Goal: Transaction & Acquisition: Purchase product/service

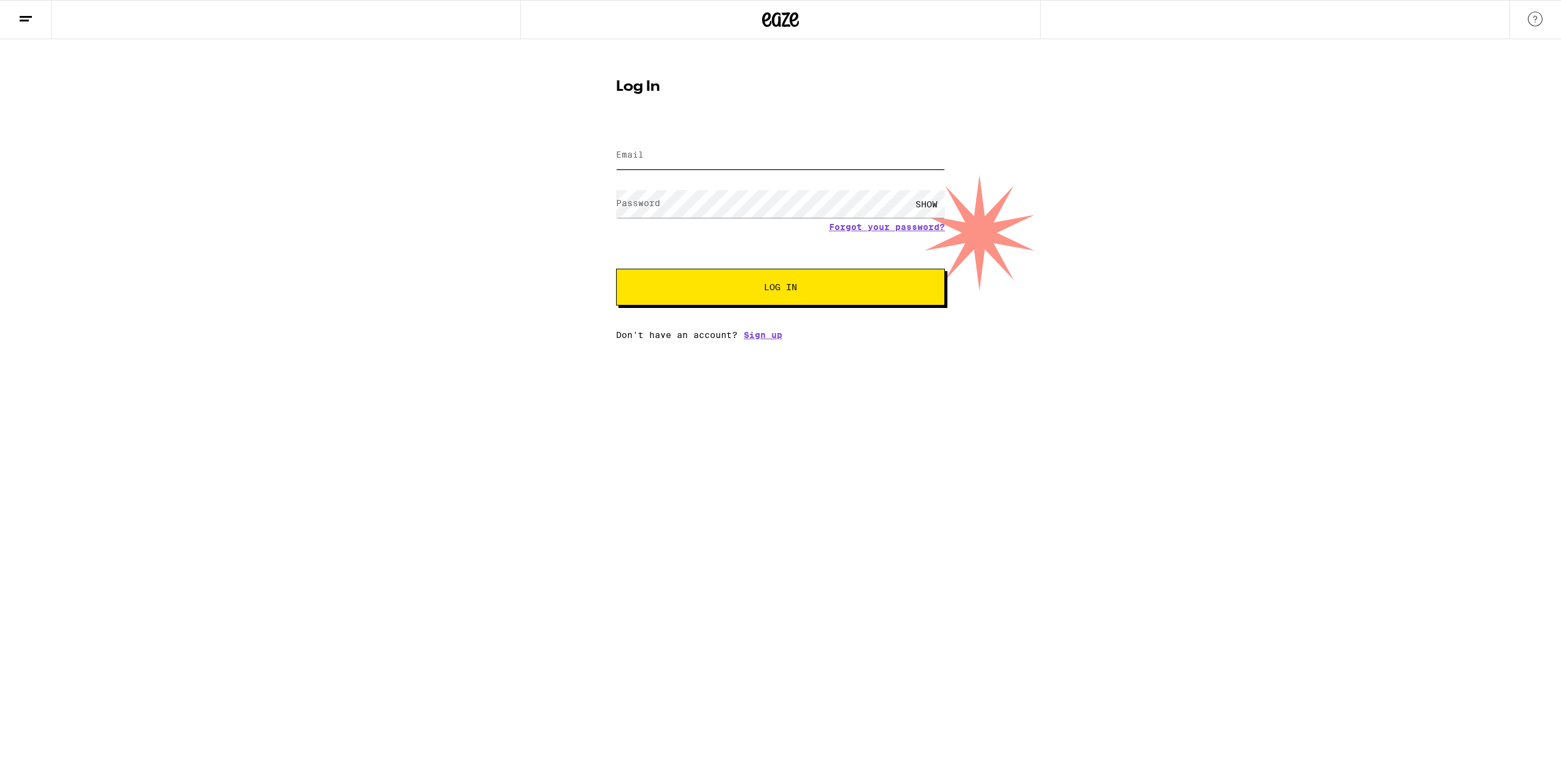
type input "[EMAIL_ADDRESS][DOMAIN_NAME]"
click at [766, 295] on button "Log In" at bounding box center [780, 287] width 329 height 37
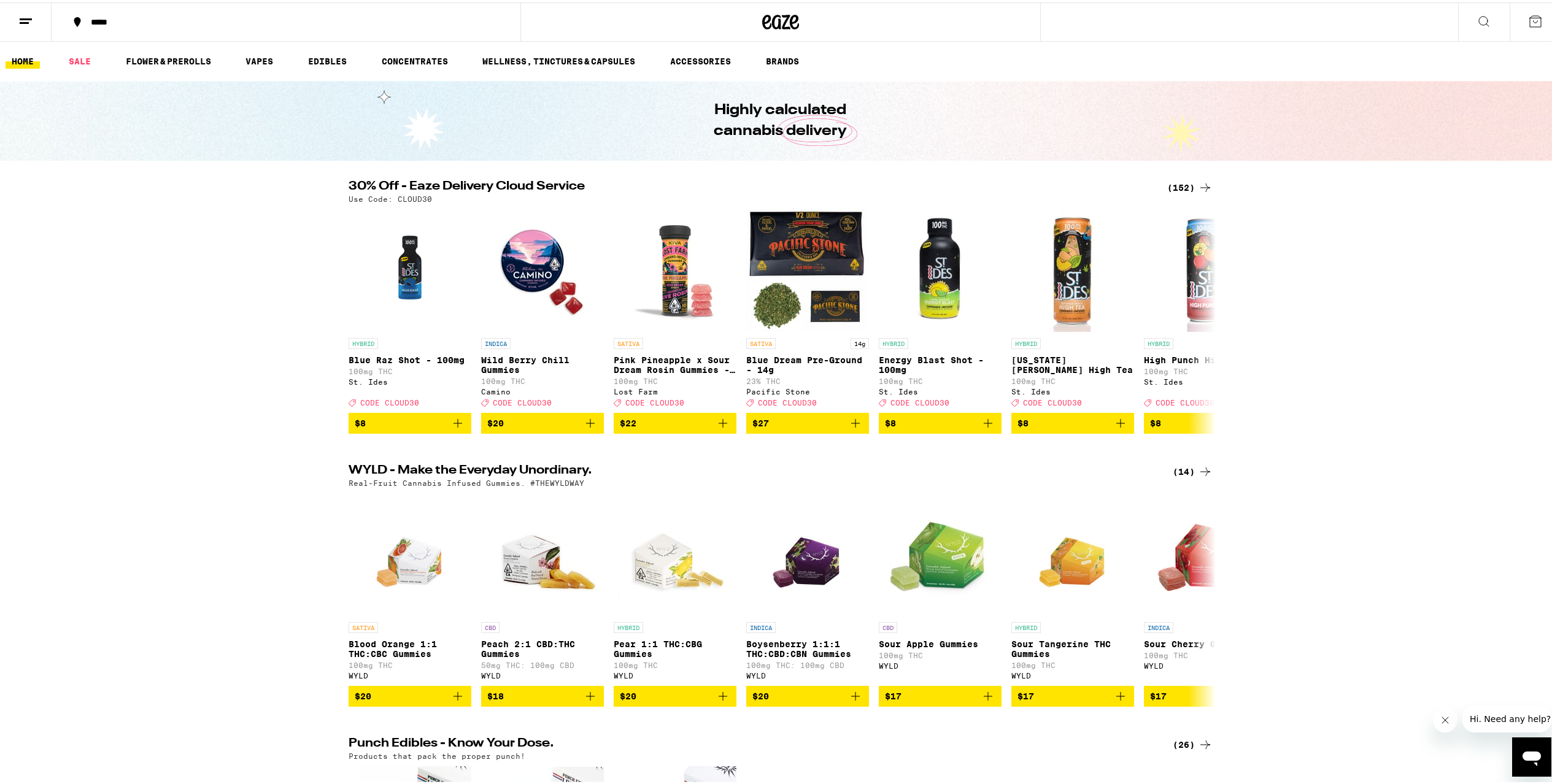
click at [22, 14] on icon at bounding box center [25, 19] width 15 height 15
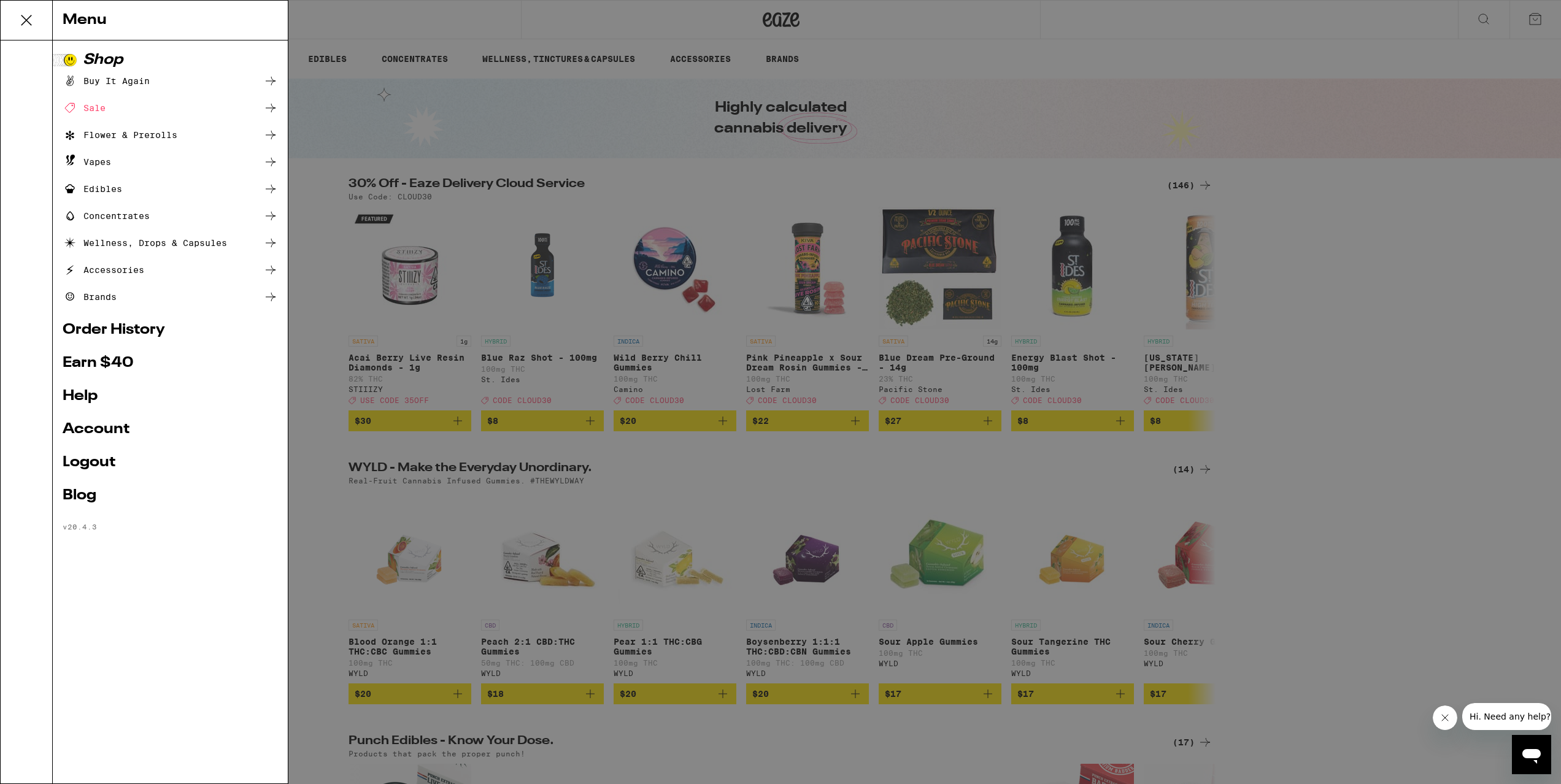
click at [321, 26] on div "Menu Shop Buy It Again Sale Flower & Prerolls Vapes Edibles Concentrates Wellne…" at bounding box center [780, 392] width 1561 height 784
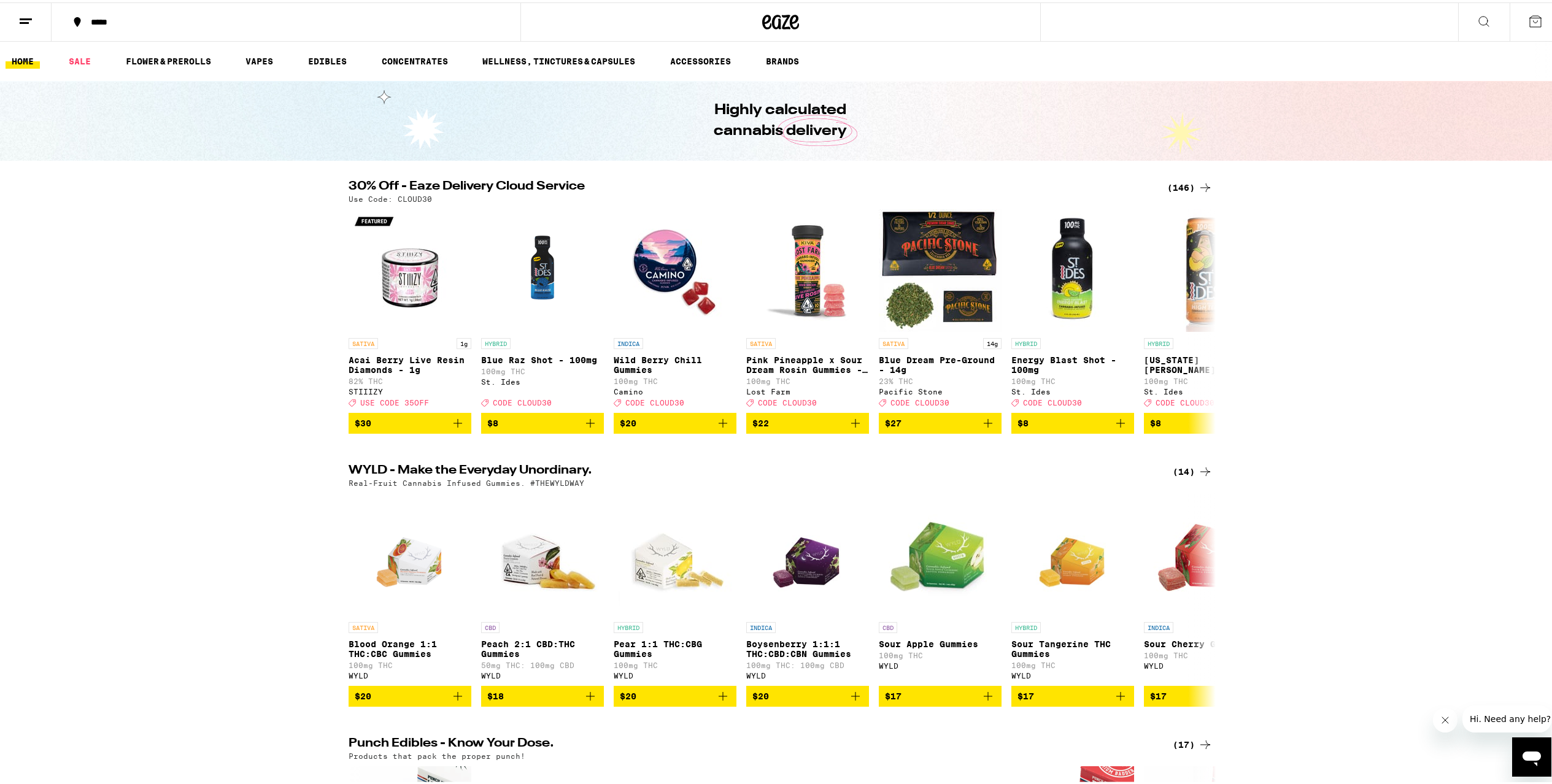
click at [111, 18] on div "*****" at bounding box center [292, 19] width 415 height 8
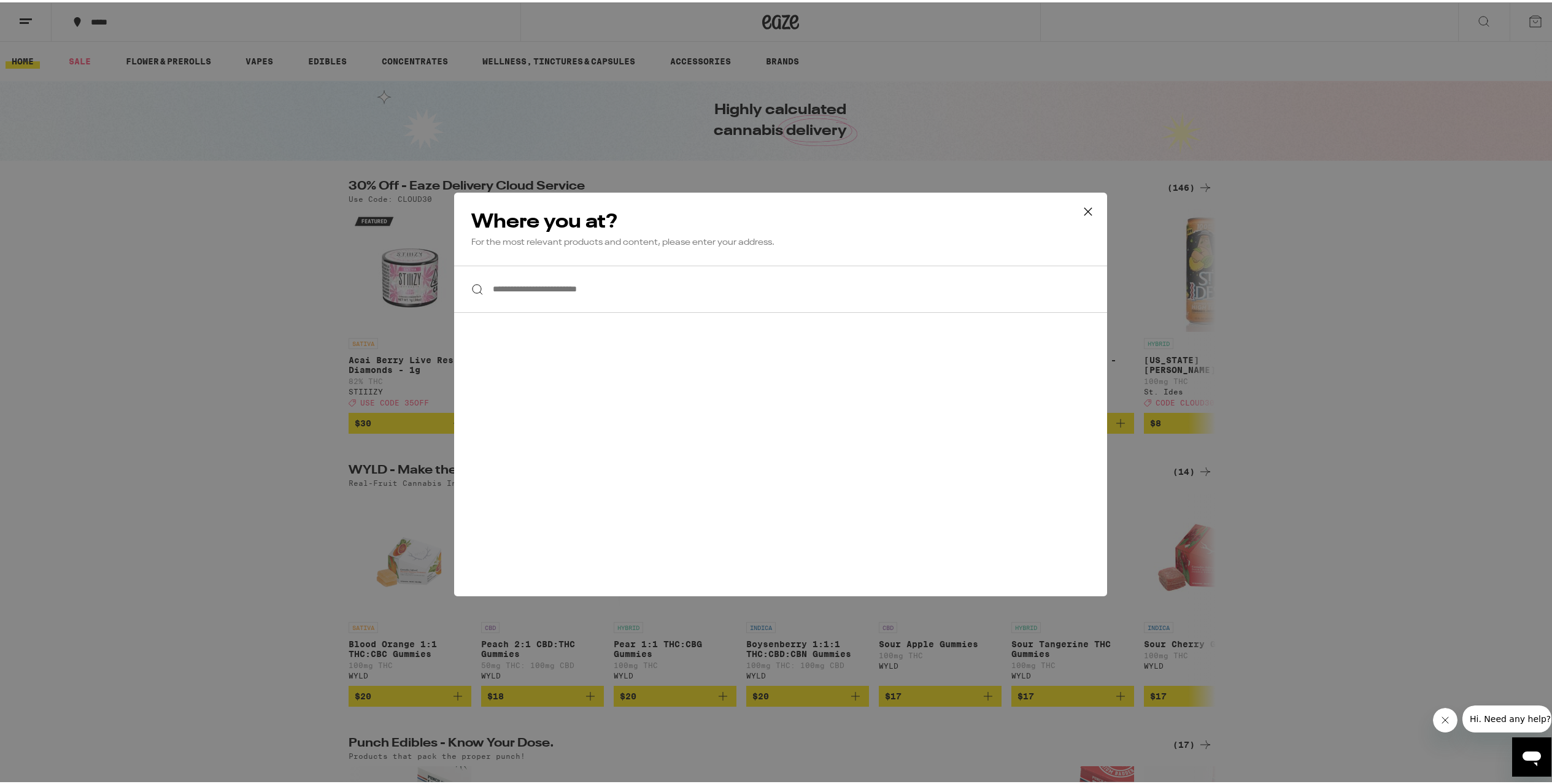
click at [619, 307] on input "**********" at bounding box center [780, 287] width 653 height 47
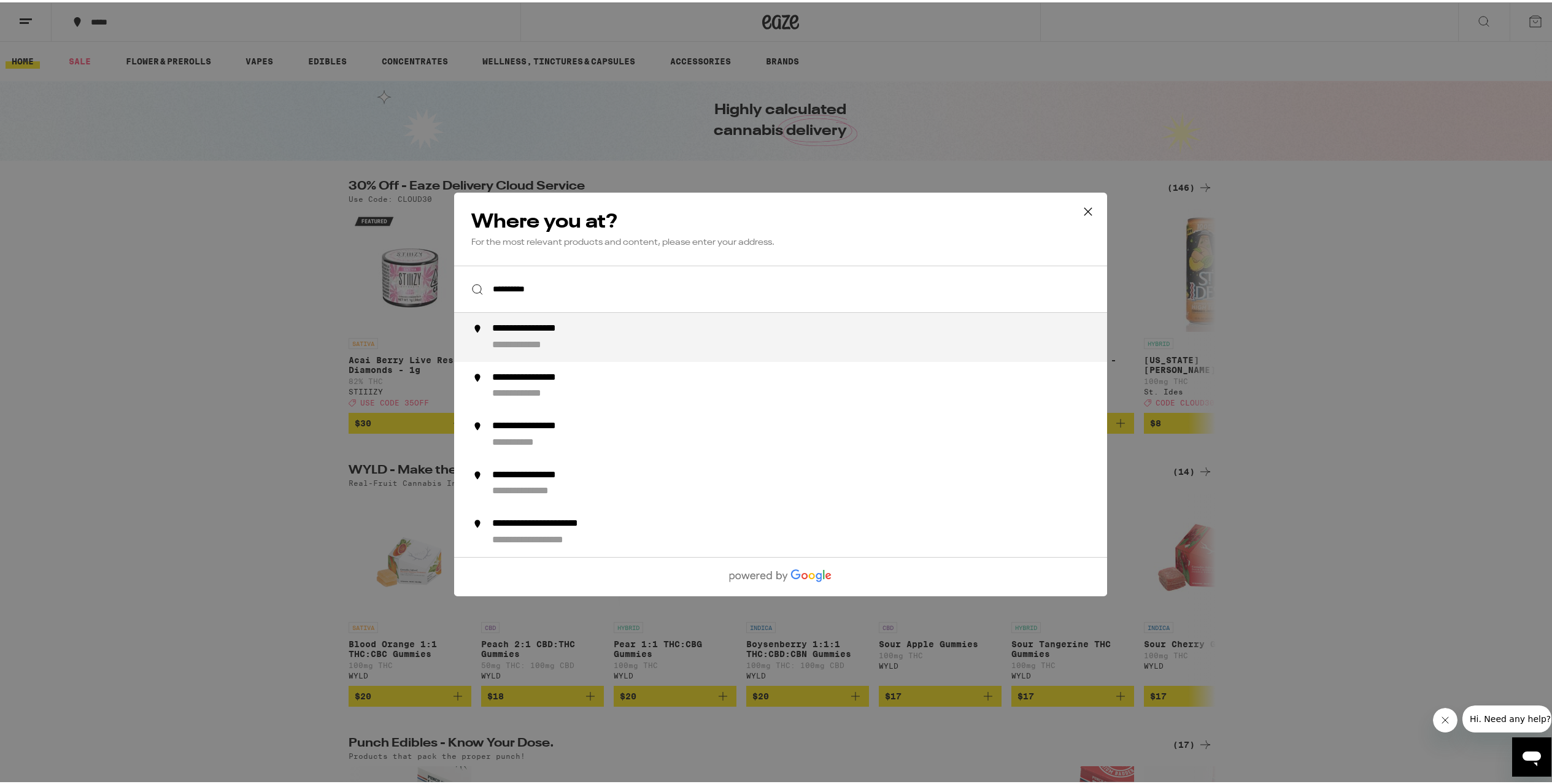
click at [555, 341] on div "**********" at bounding box center [533, 343] width 82 height 13
type input "**********"
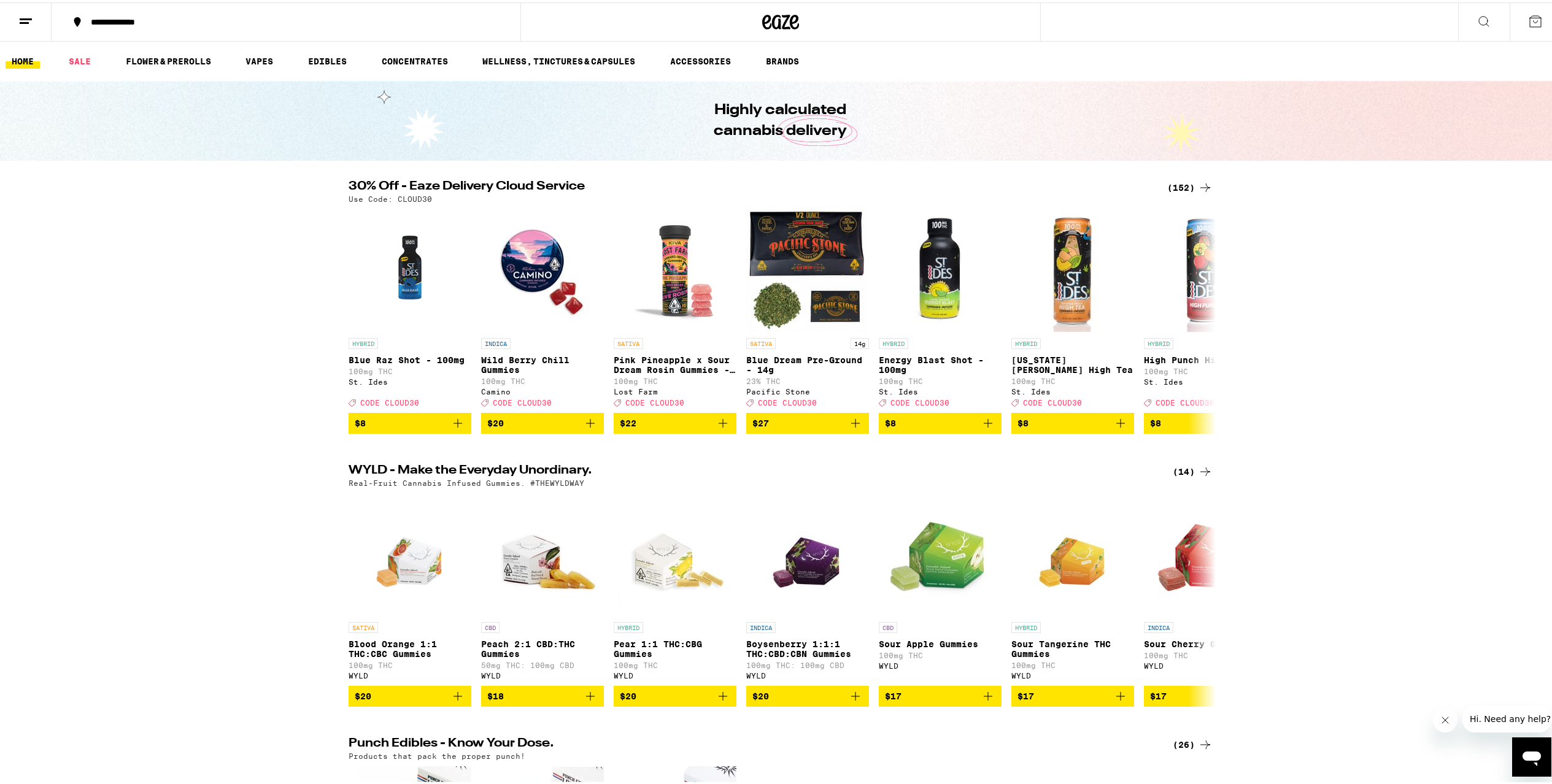
click at [1175, 183] on div "(152)" at bounding box center [1189, 185] width 45 height 15
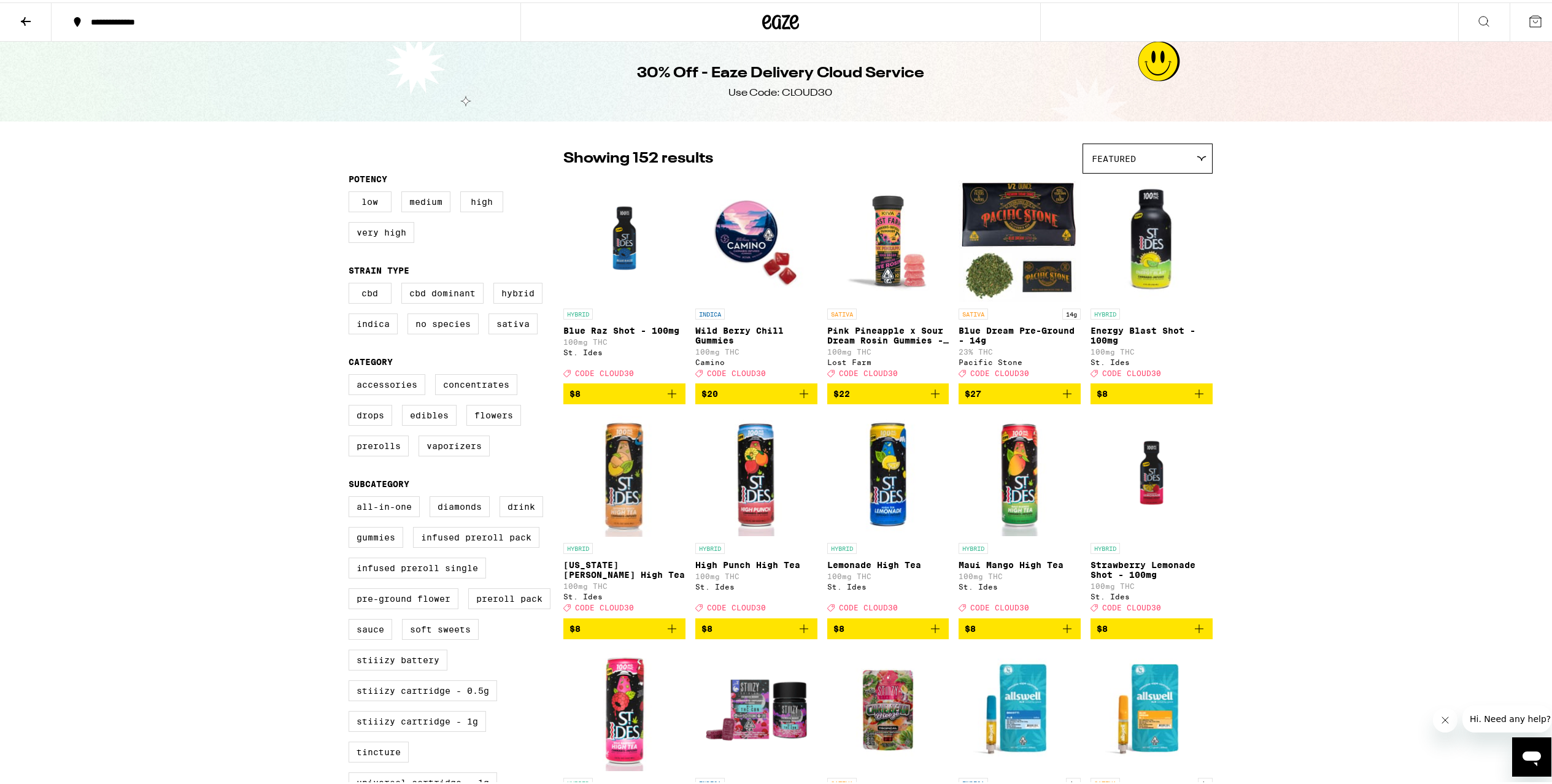
click at [1028, 336] on p "Blue Dream Pre-Ground - 14g" at bounding box center [1019, 333] width 122 height 19
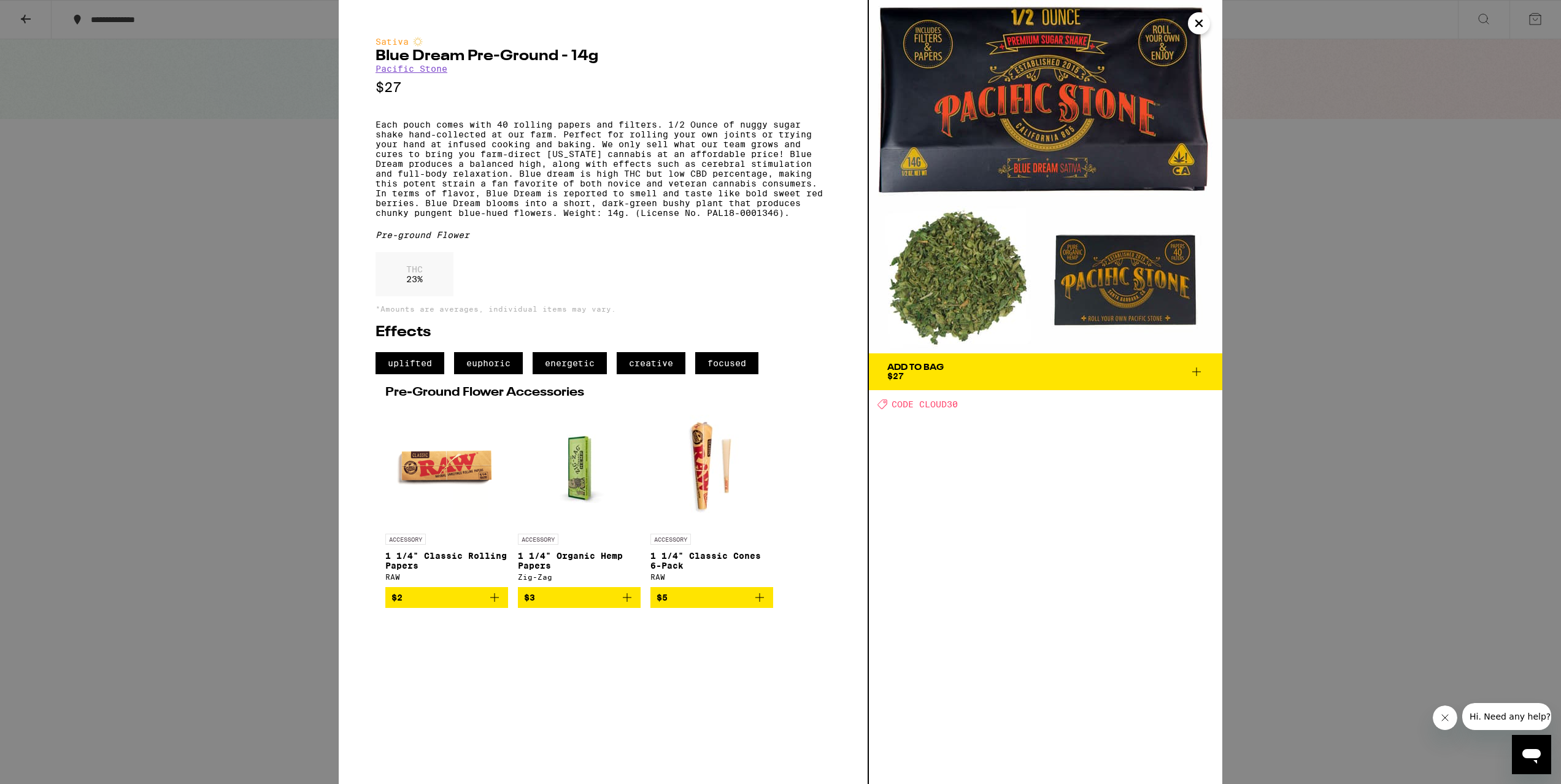
click at [946, 402] on span "CODE CLOUD30" at bounding box center [924, 405] width 66 height 10
copy span "CLOUD30"
click at [954, 374] on span "Add To Bag $27" at bounding box center [1045, 371] width 316 height 17
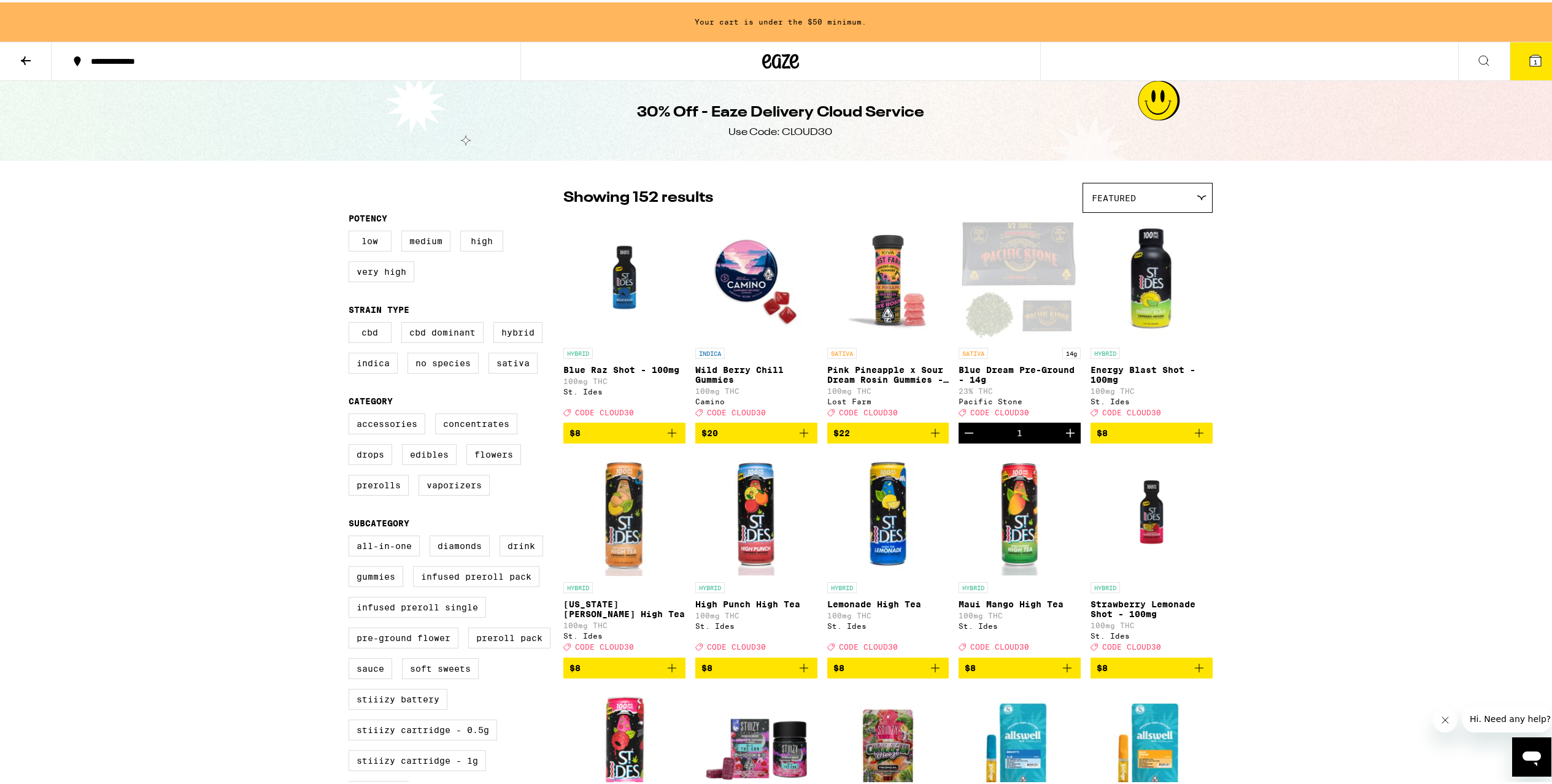
click at [1064, 437] on icon "Increment" at bounding box center [1069, 430] width 15 height 15
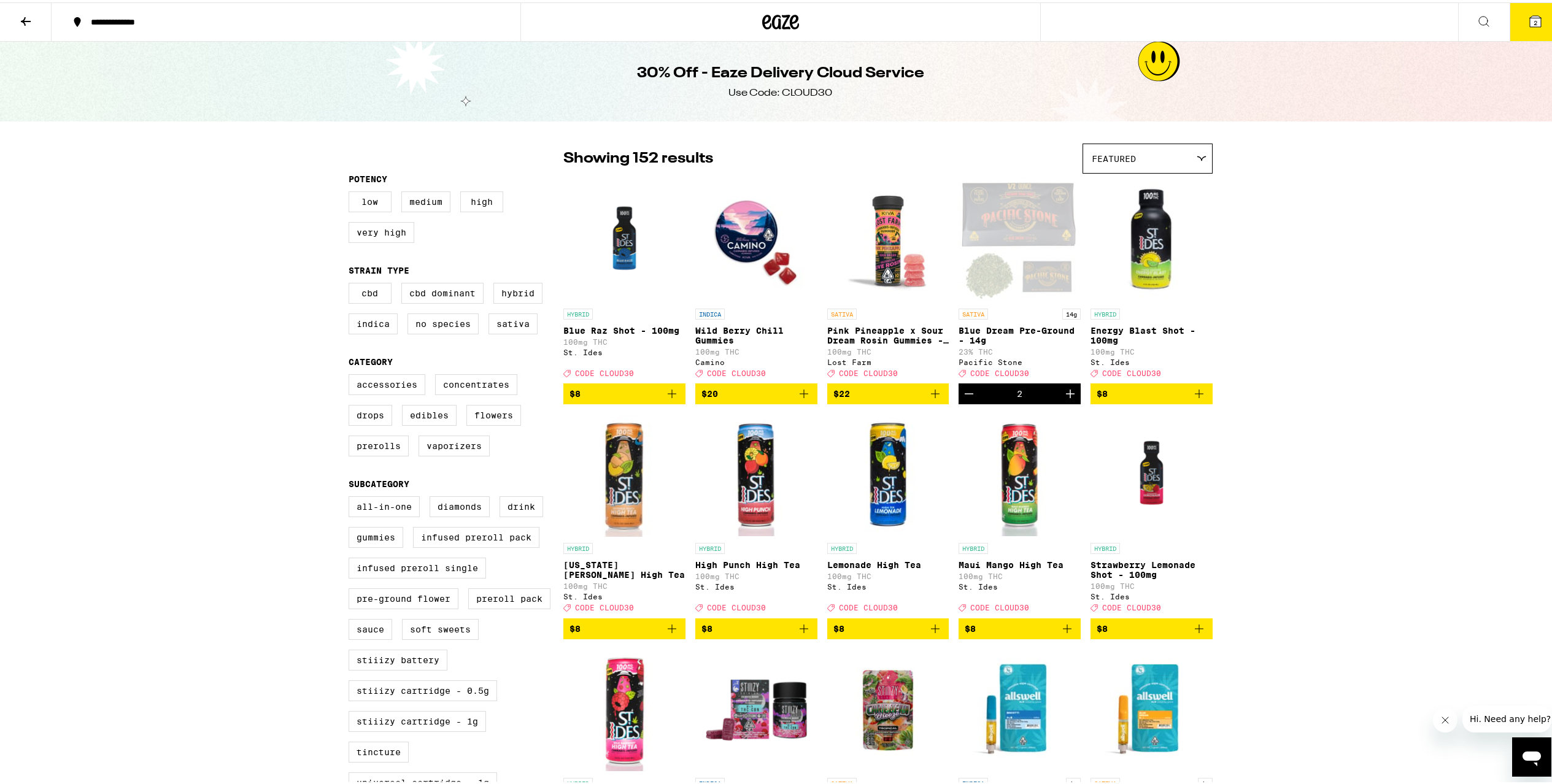
click at [1533, 24] on span "2" at bounding box center [1535, 20] width 3 height 8
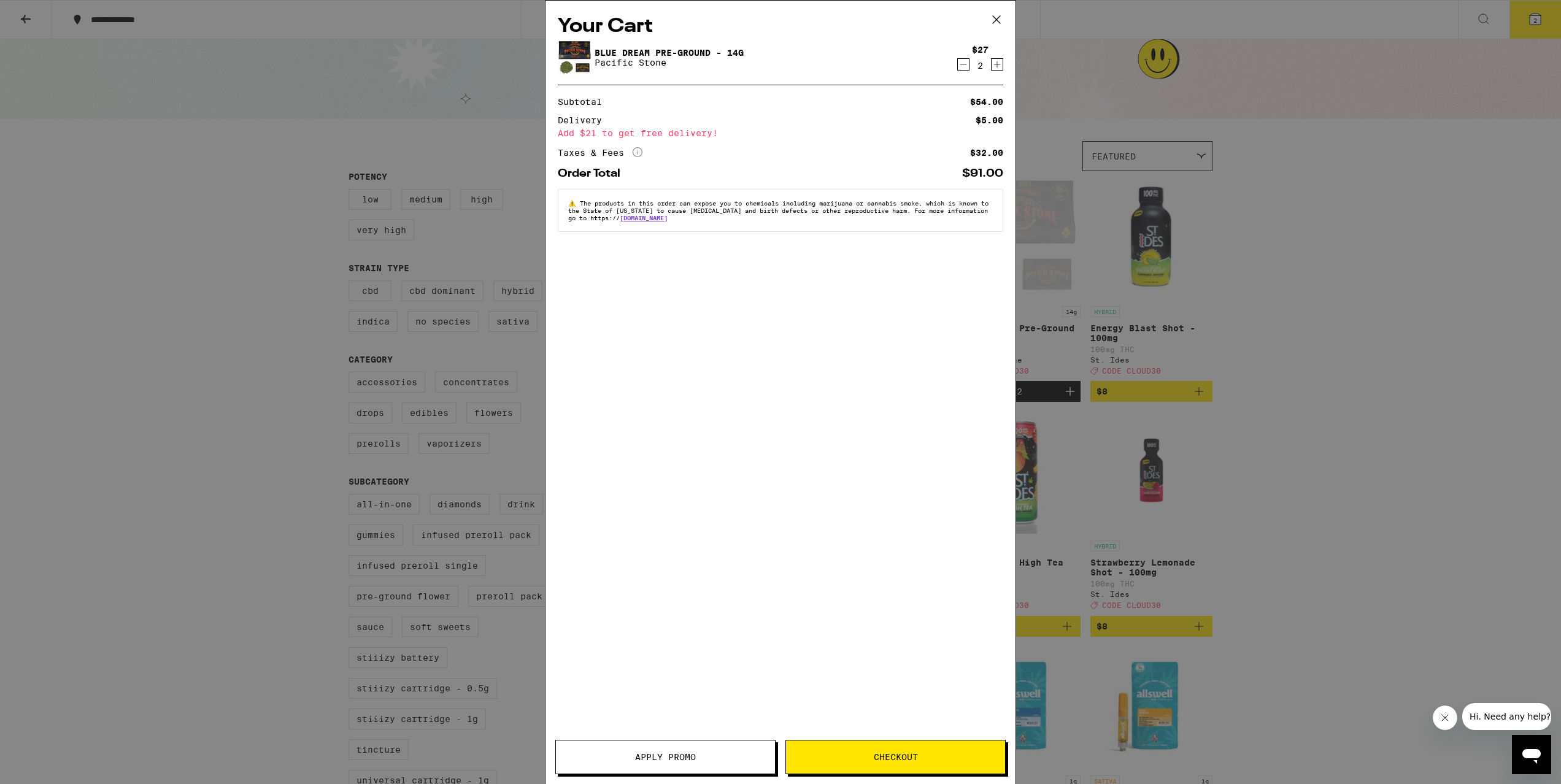
click at [995, 18] on icon at bounding box center [996, 19] width 18 height 18
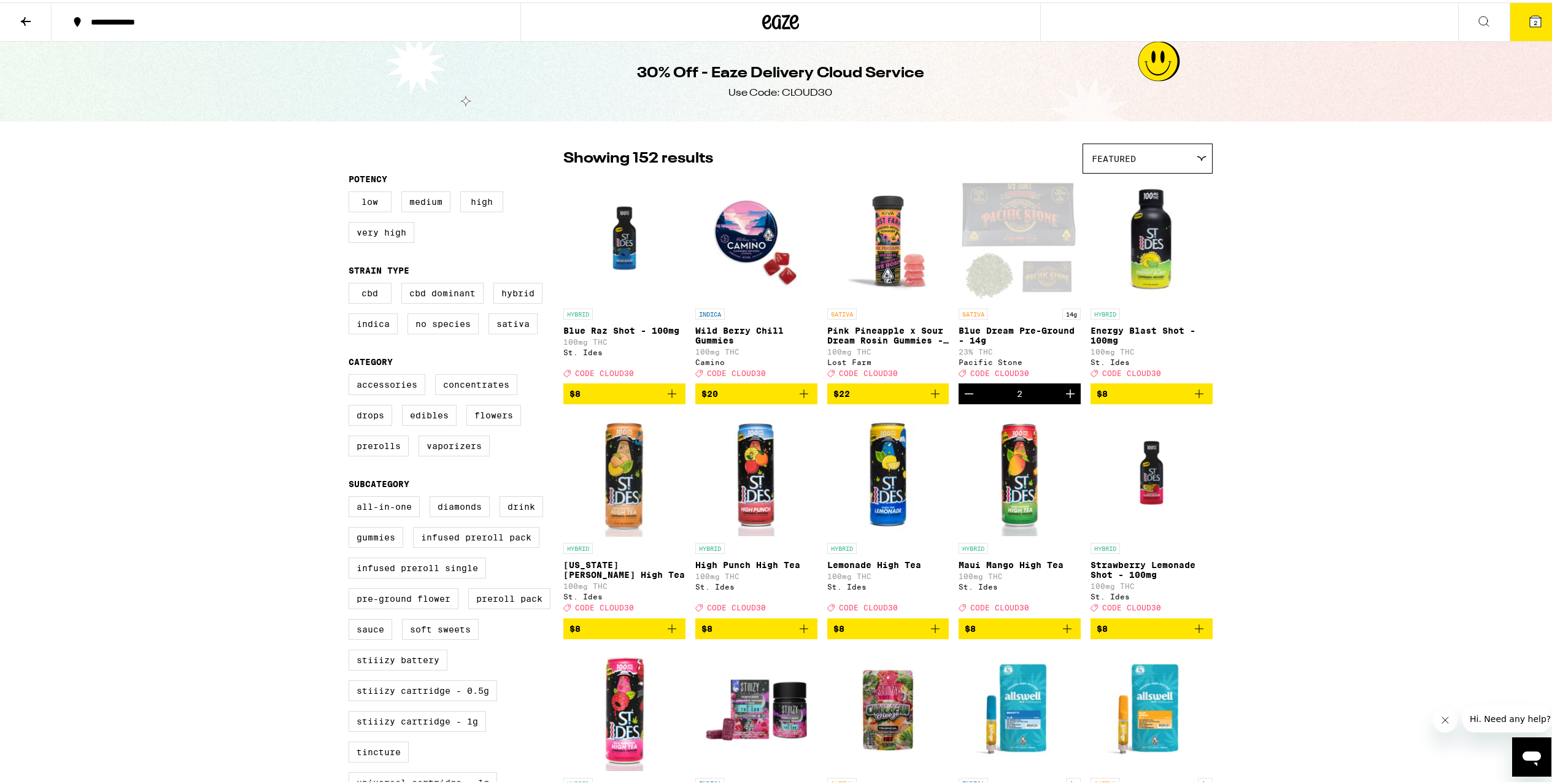
click at [964, 391] on icon "Decrement" at bounding box center [969, 391] width 8 height 0
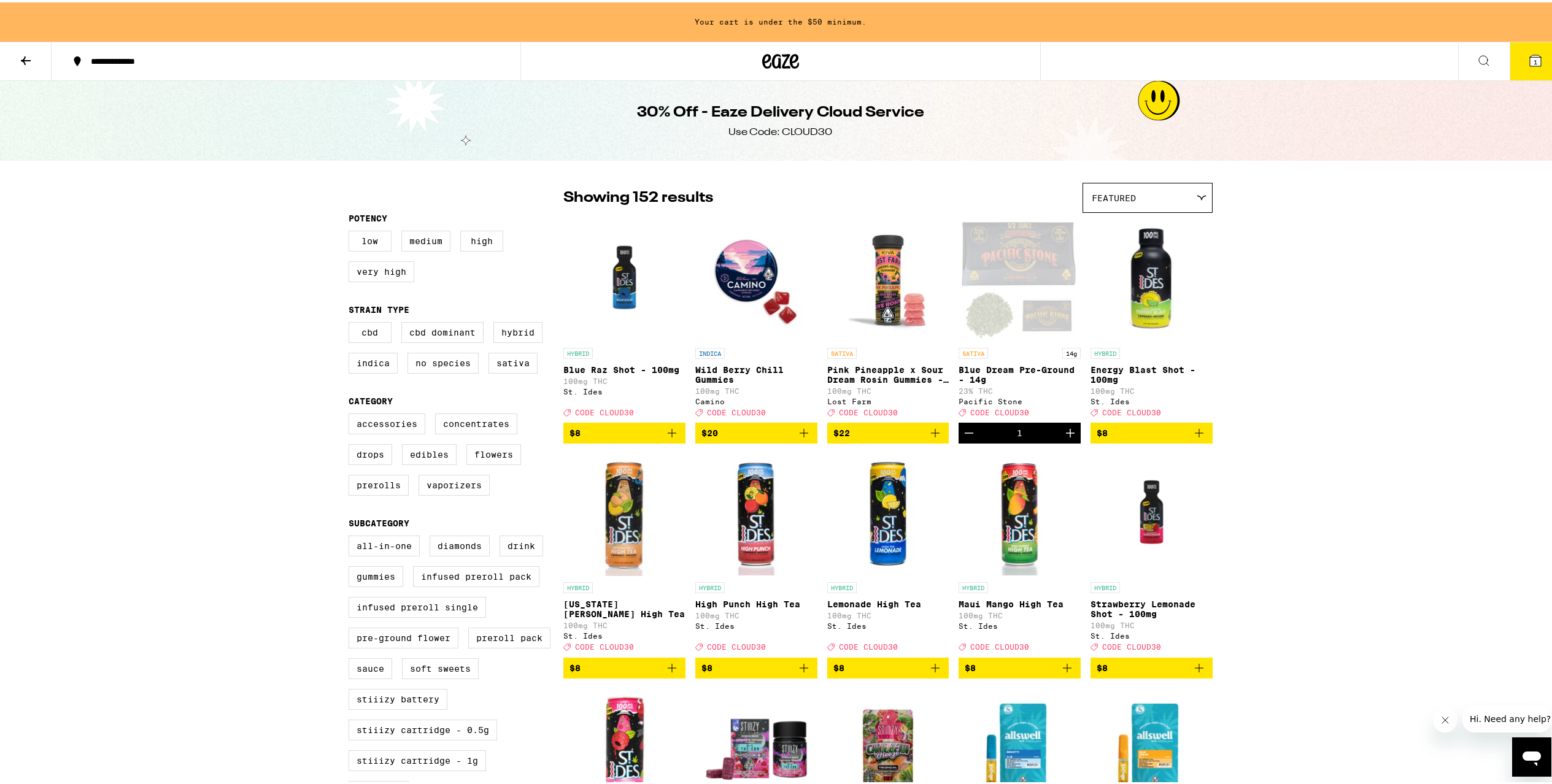
click at [962, 438] on icon "Decrement" at bounding box center [969, 430] width 15 height 15
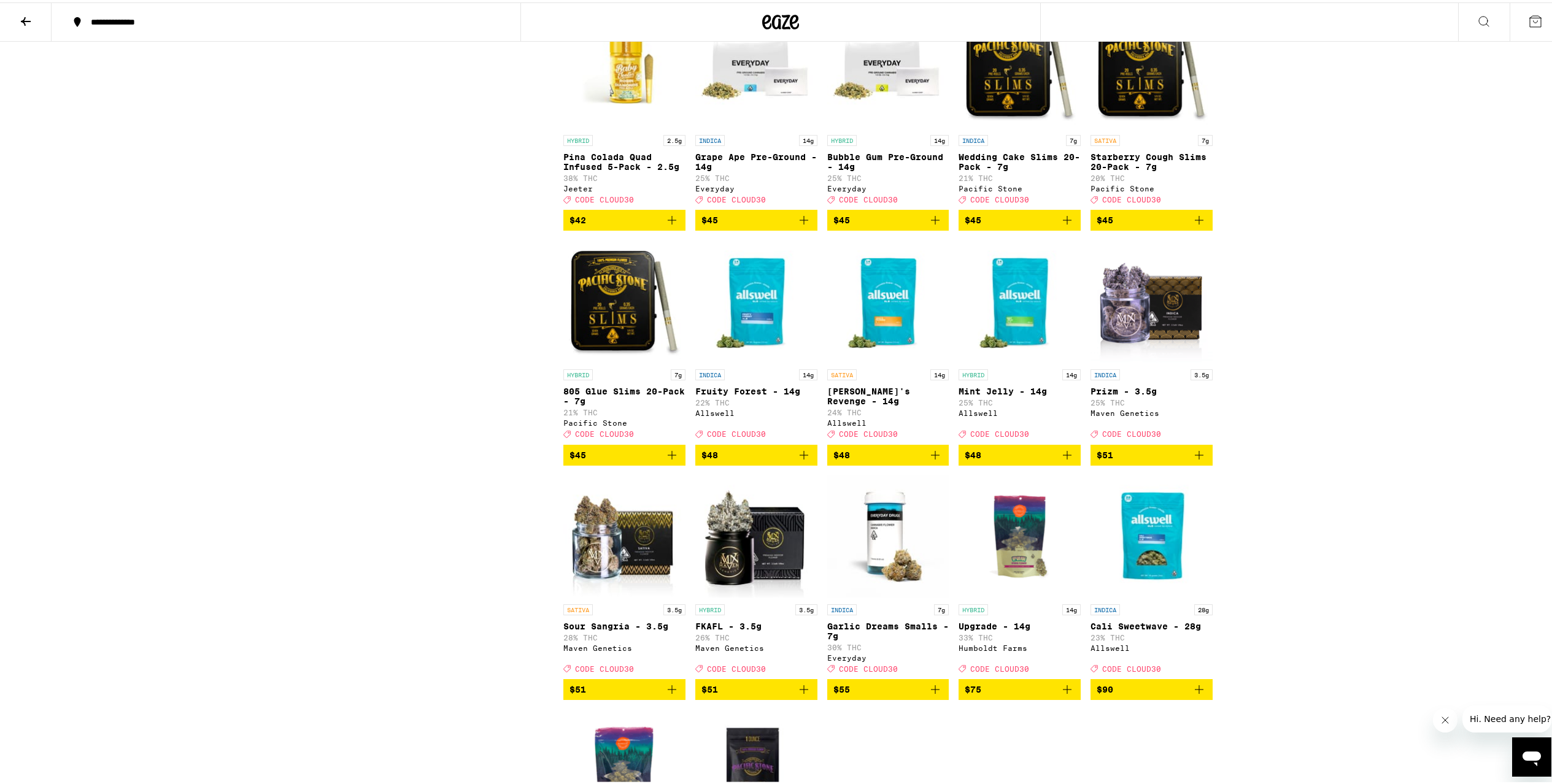
scroll to position [6535, 0]
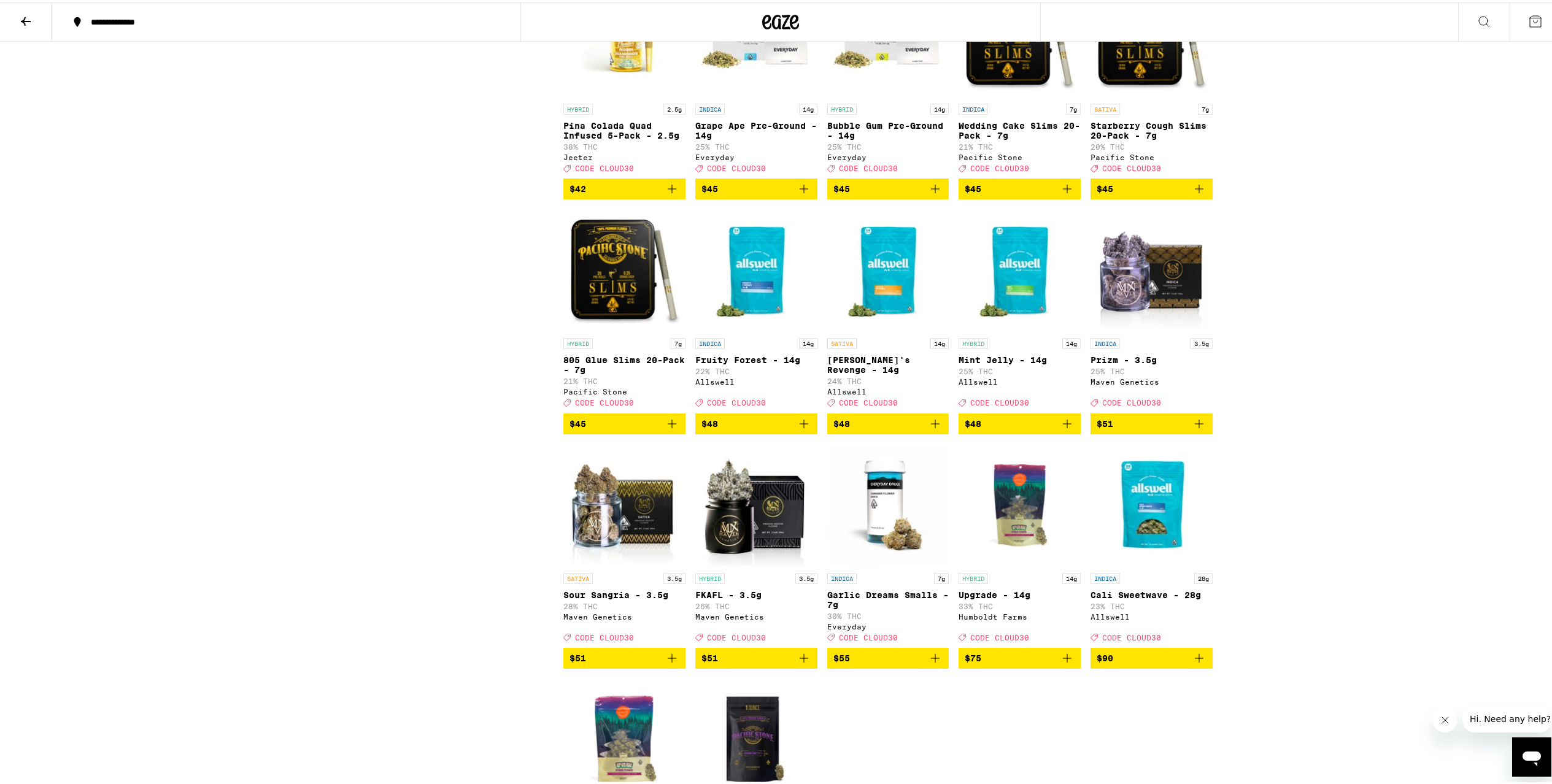
click at [899, 373] on p "[PERSON_NAME]'s Revenge - 14g" at bounding box center [889, 362] width 122 height 19
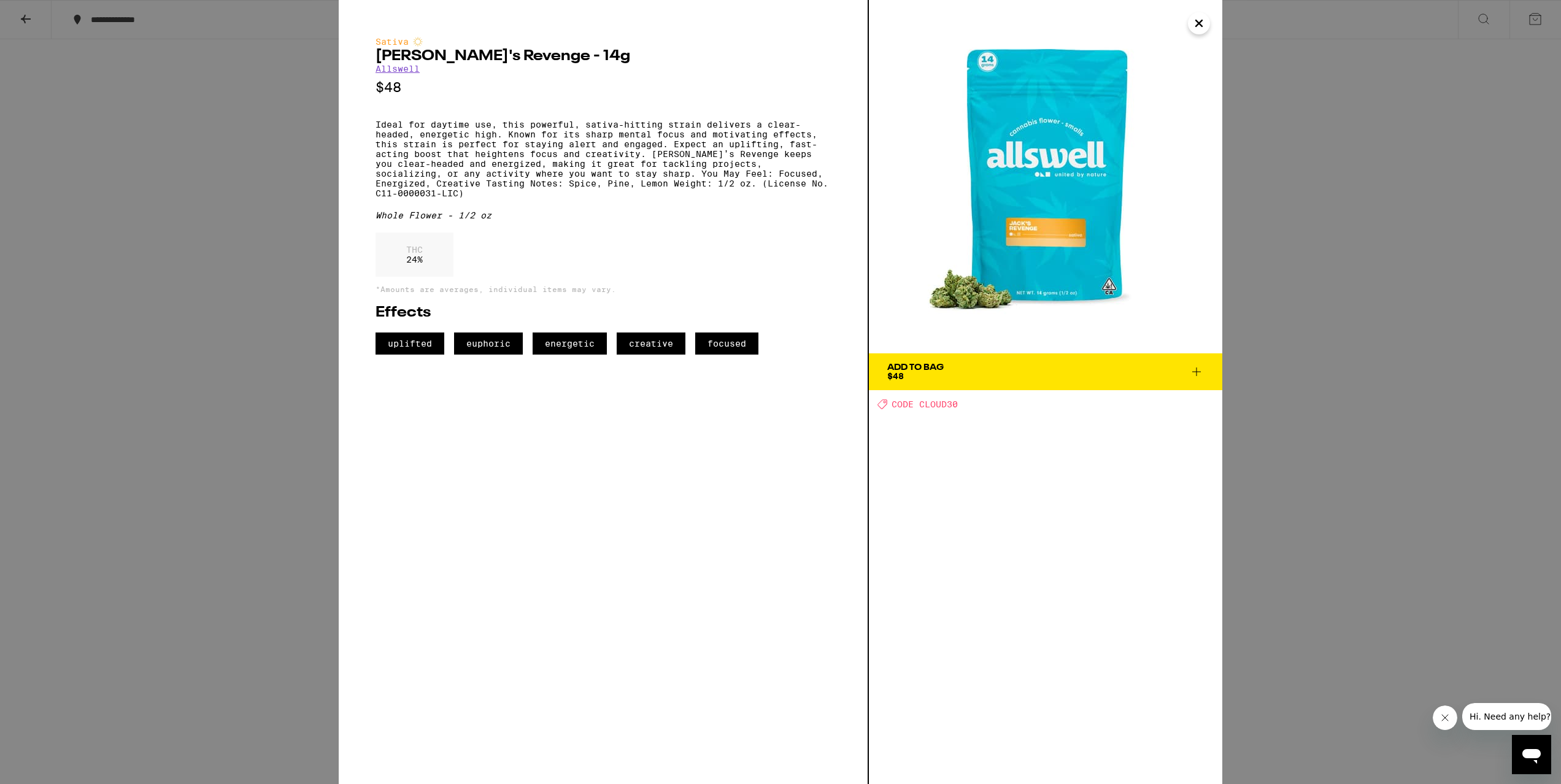
click at [1374, 455] on div "Sativa [PERSON_NAME]'s Revenge - 14g Allswell $48 Ideal for daytime use, this p…" at bounding box center [780, 392] width 1561 height 784
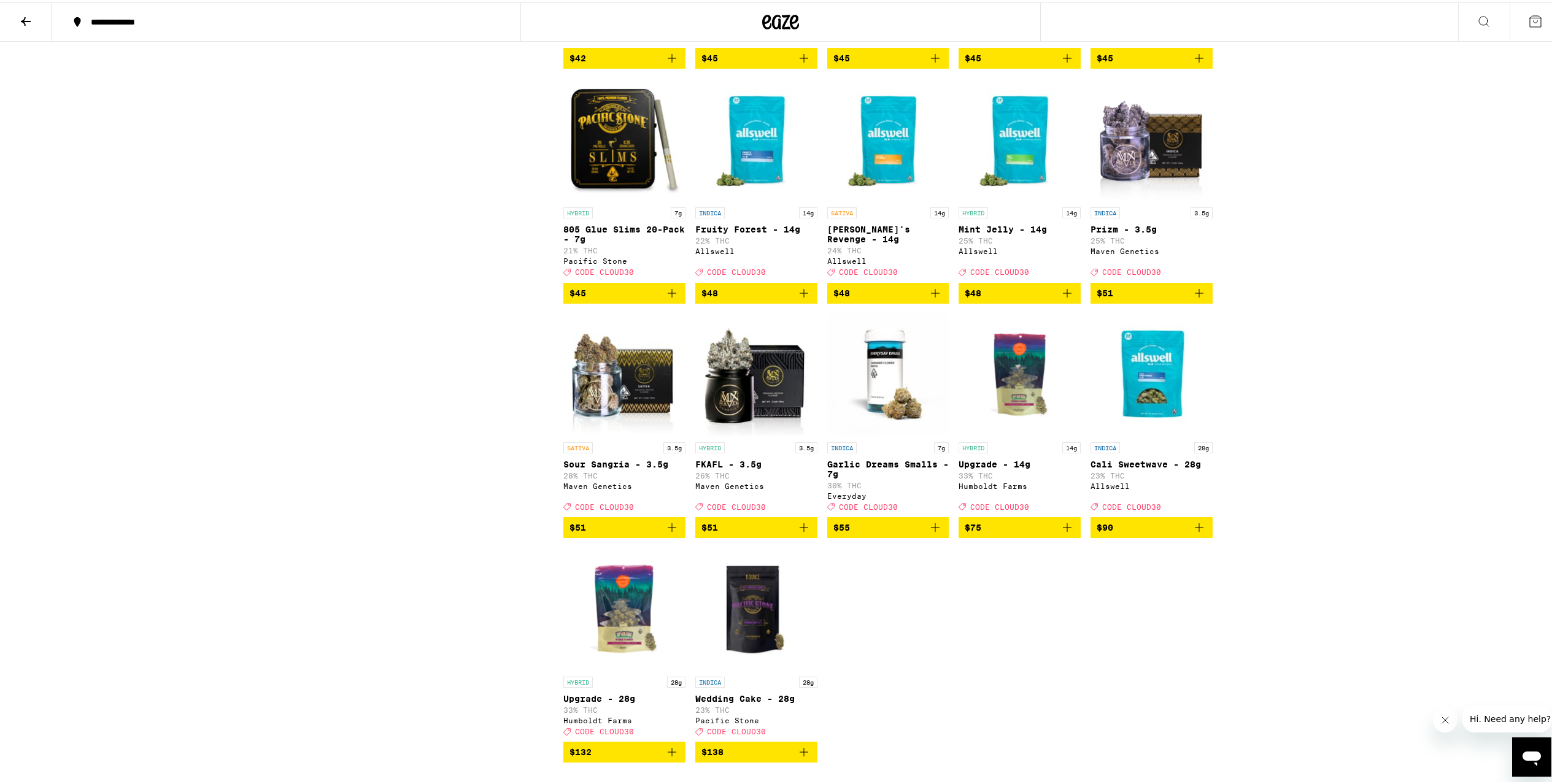
scroll to position [6652, 0]
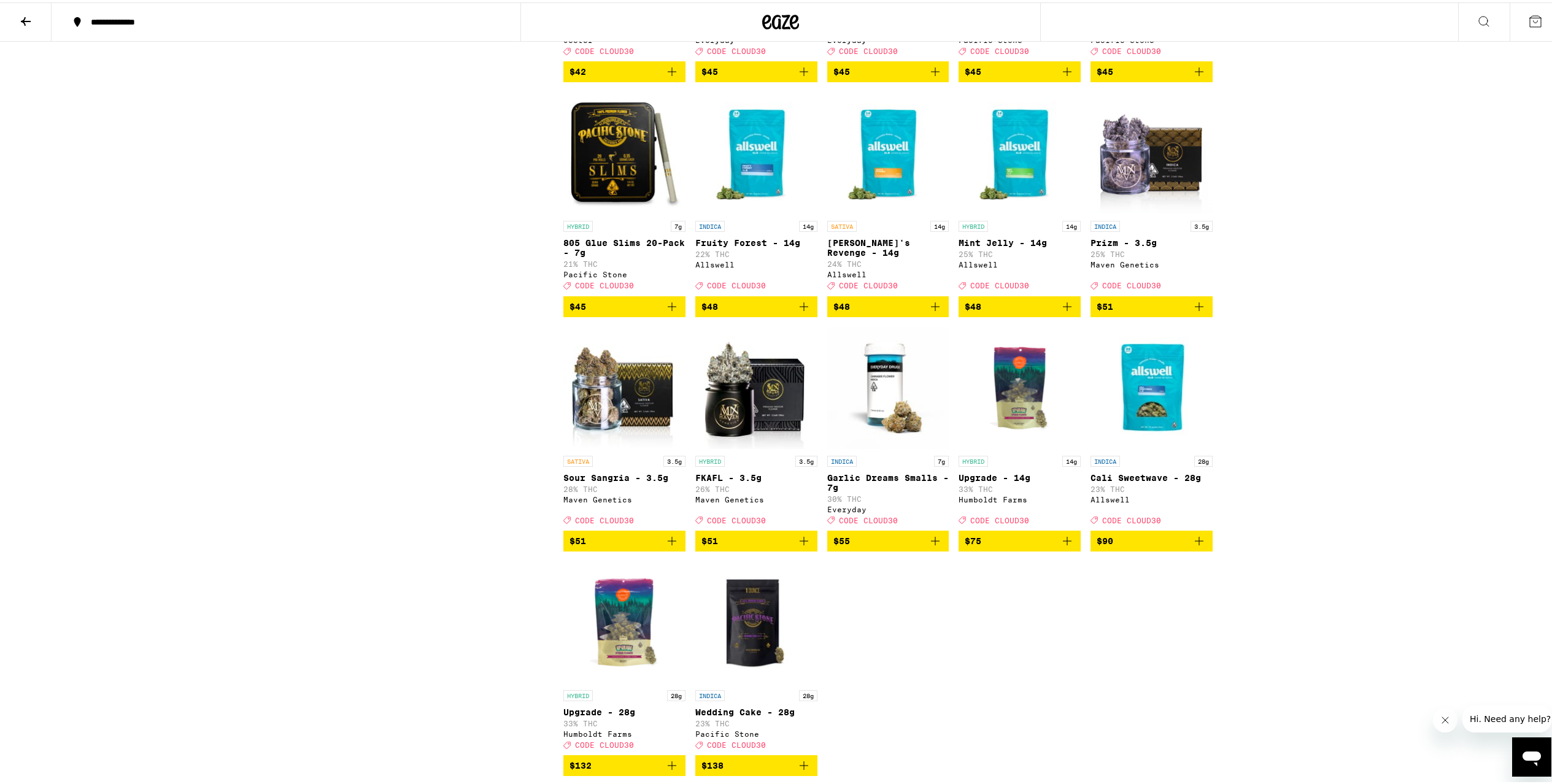
click at [798, 76] on icon "Add to bag" at bounding box center [803, 69] width 15 height 15
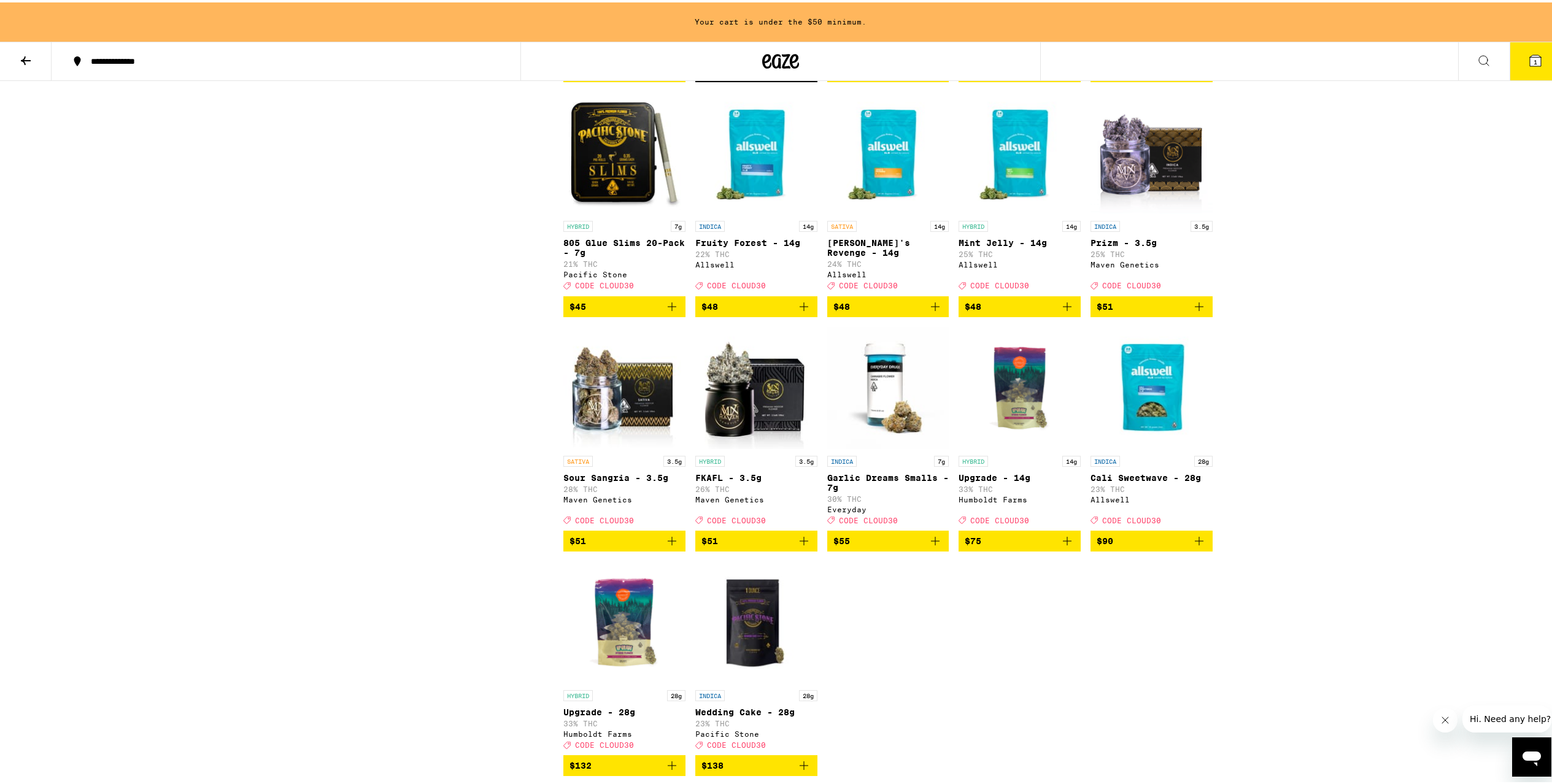
click at [928, 76] on icon "Add to bag" at bounding box center [935, 69] width 15 height 15
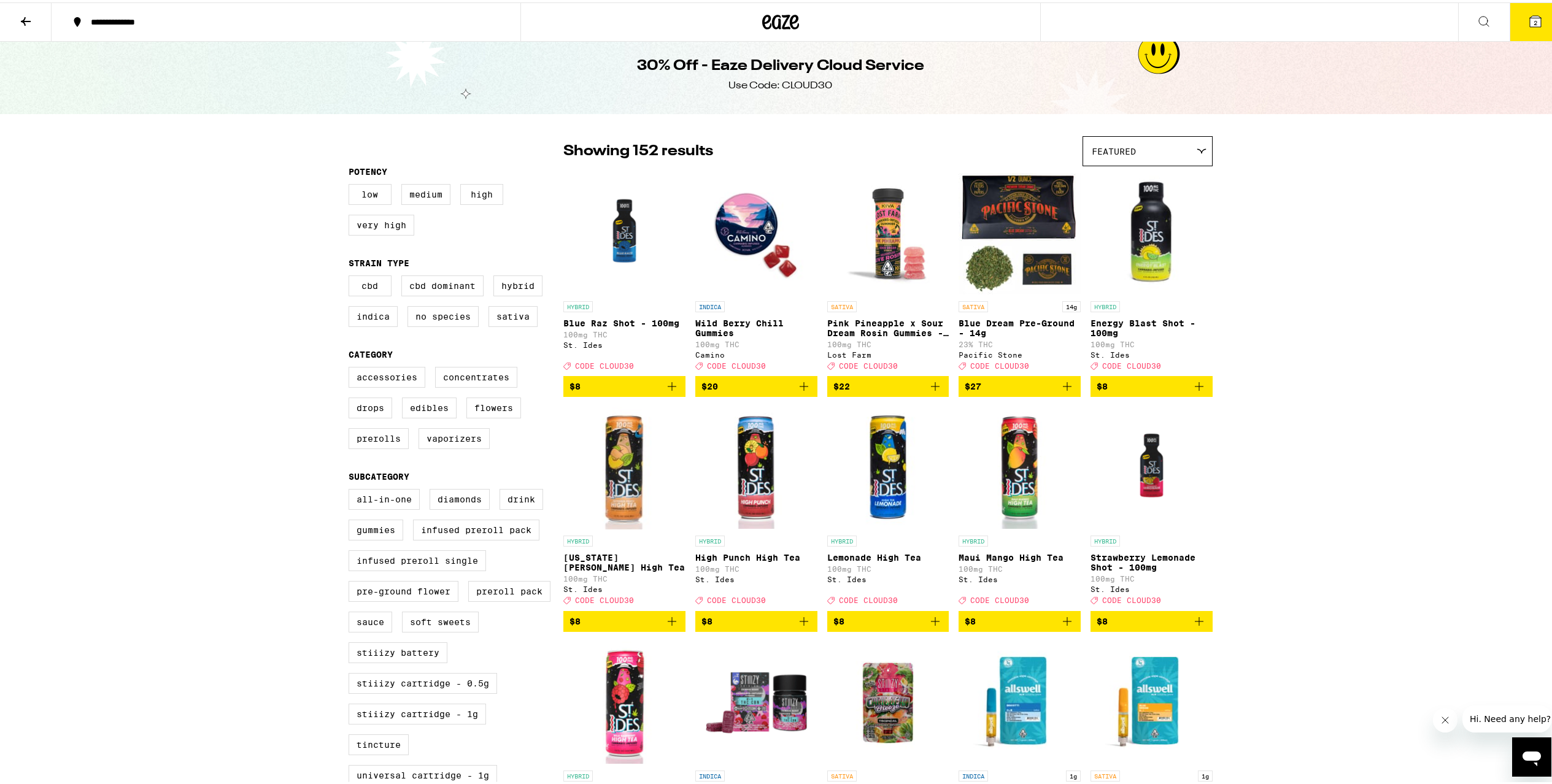
scroll to position [0, 0]
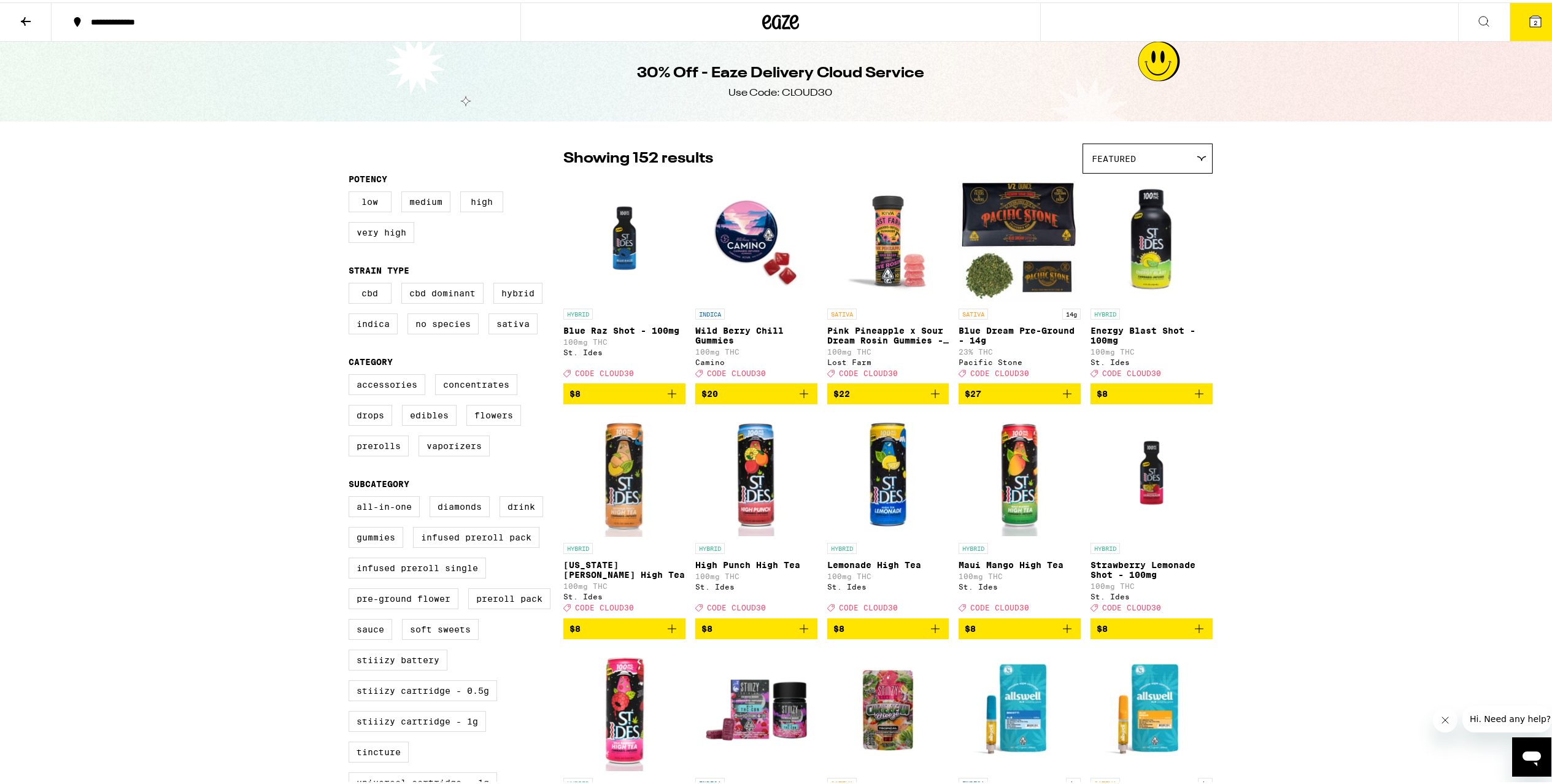
click at [29, 18] on icon at bounding box center [26, 19] width 10 height 8
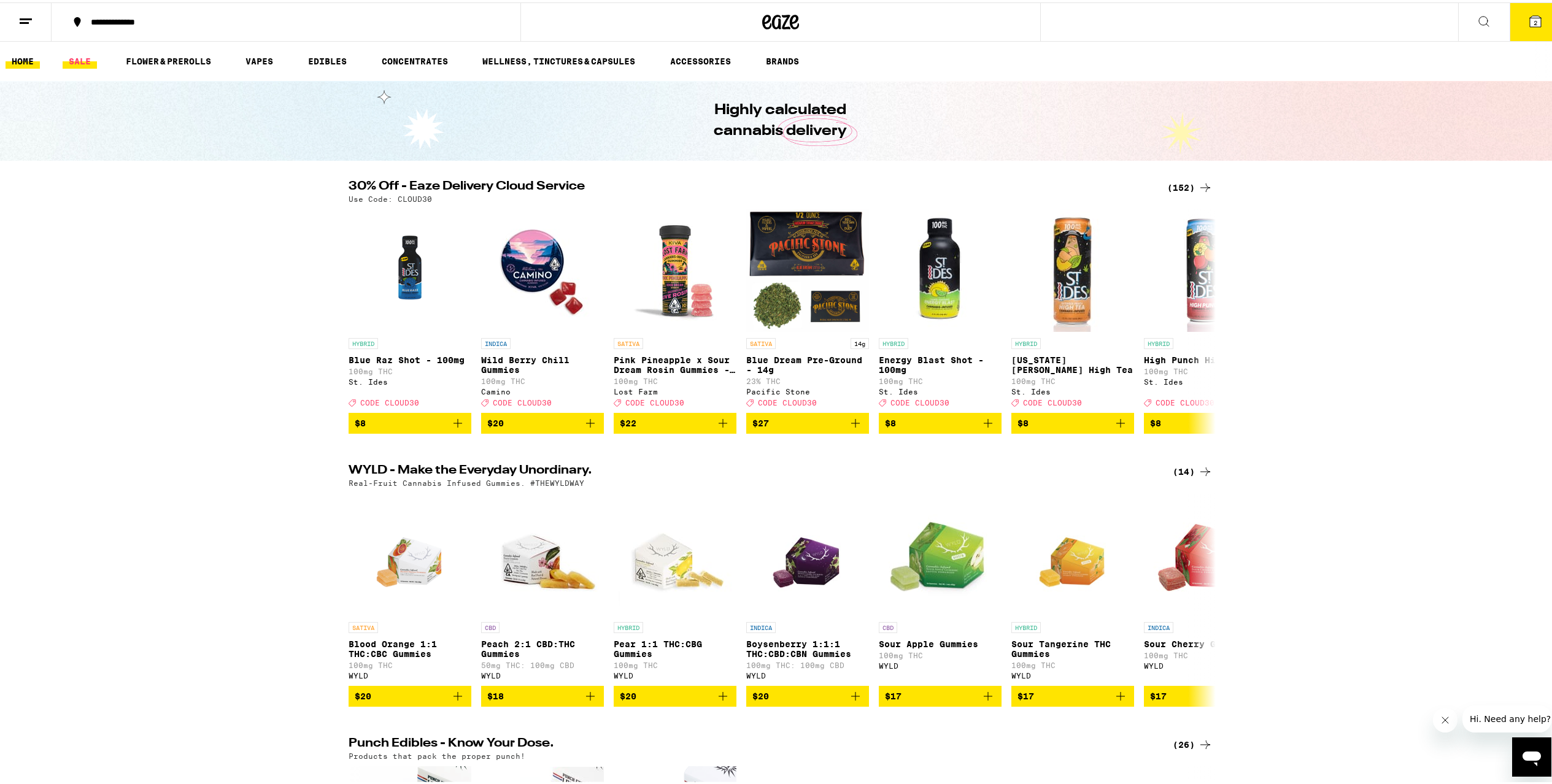
click at [86, 55] on link "SALE" at bounding box center [79, 58] width 34 height 15
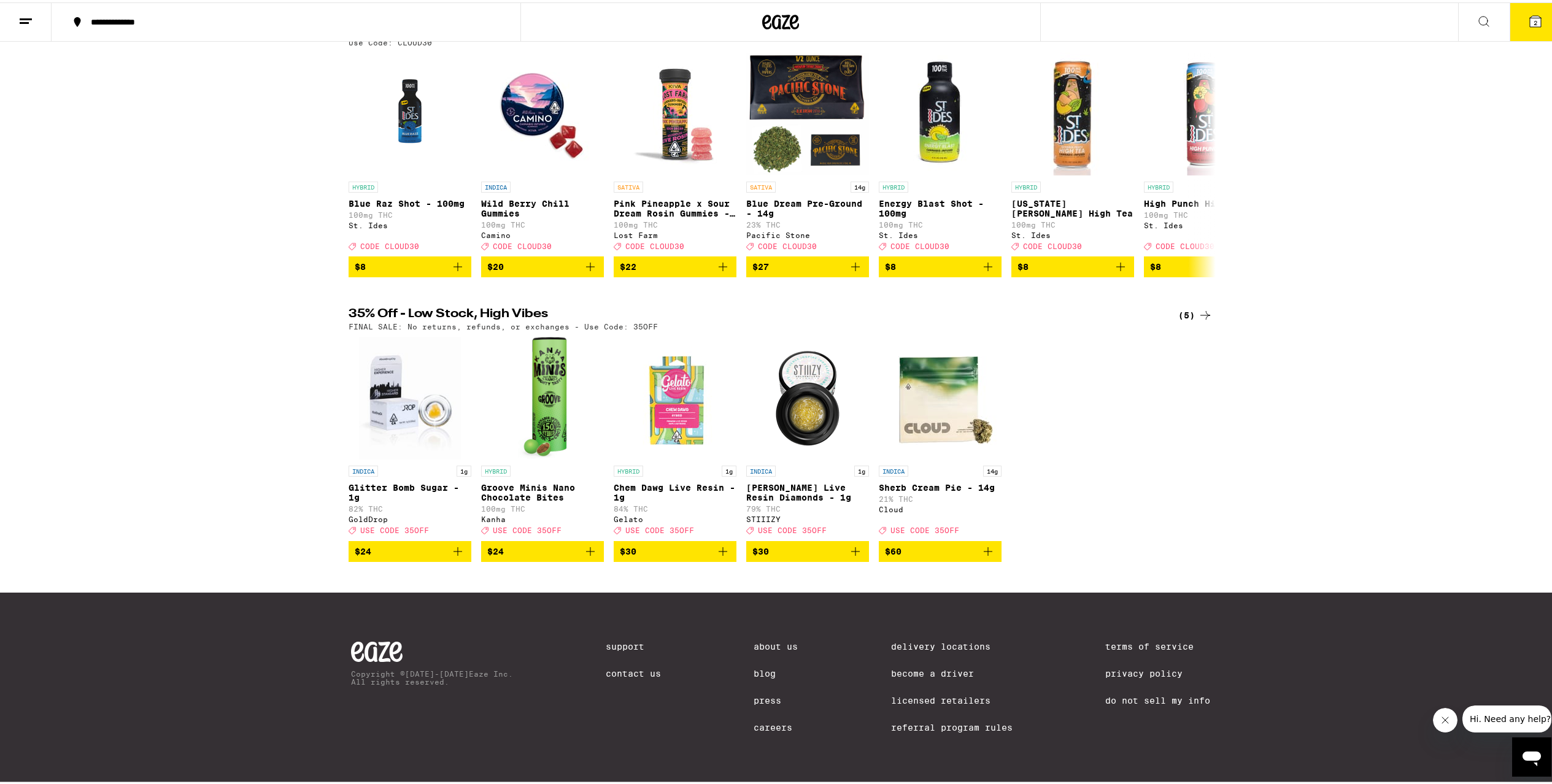
scroll to position [174, 0]
click at [1537, 22] on button "2" at bounding box center [1535, 19] width 51 height 38
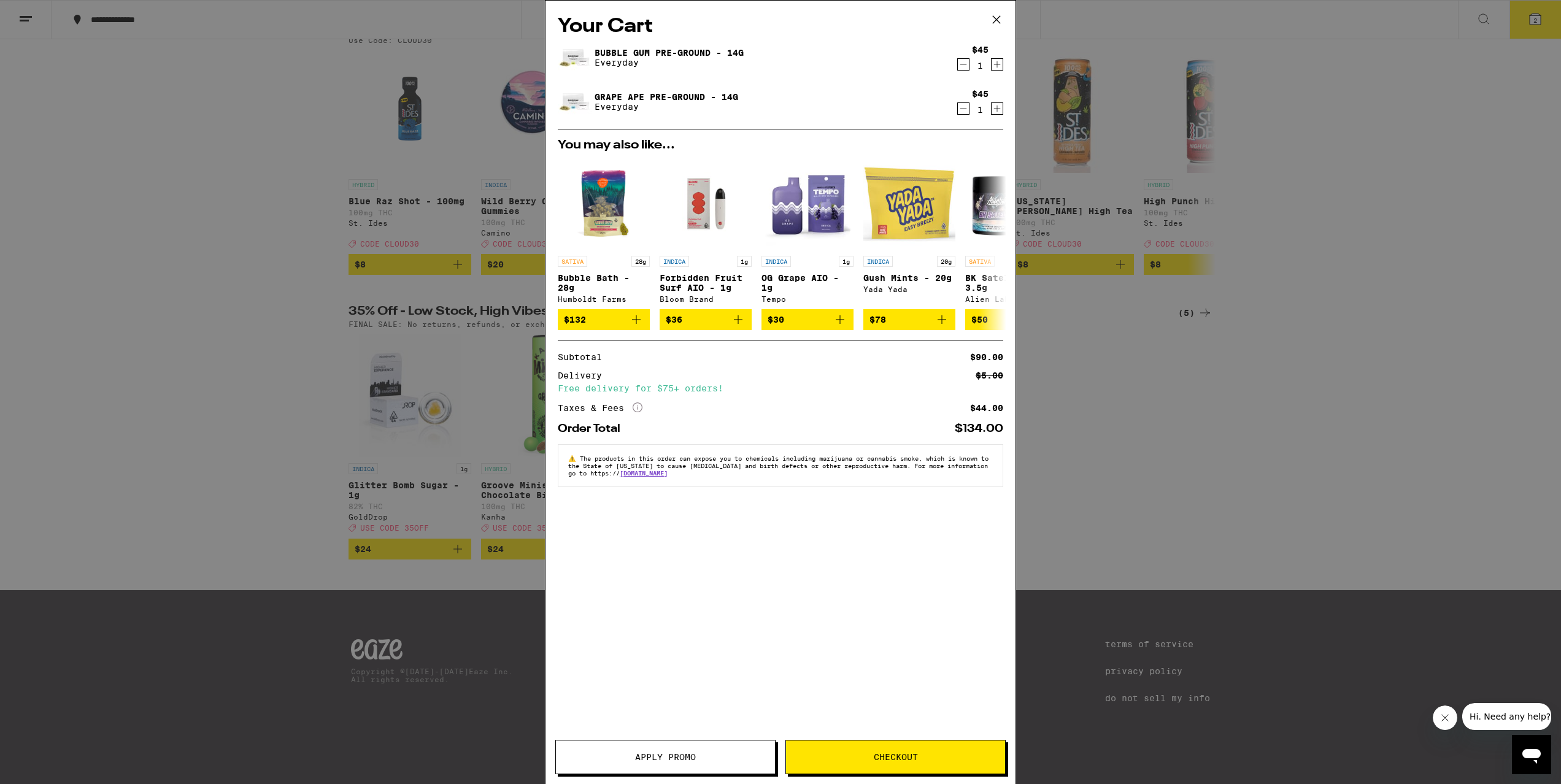
click at [672, 761] on span "Apply Promo" at bounding box center [665, 757] width 60 height 8
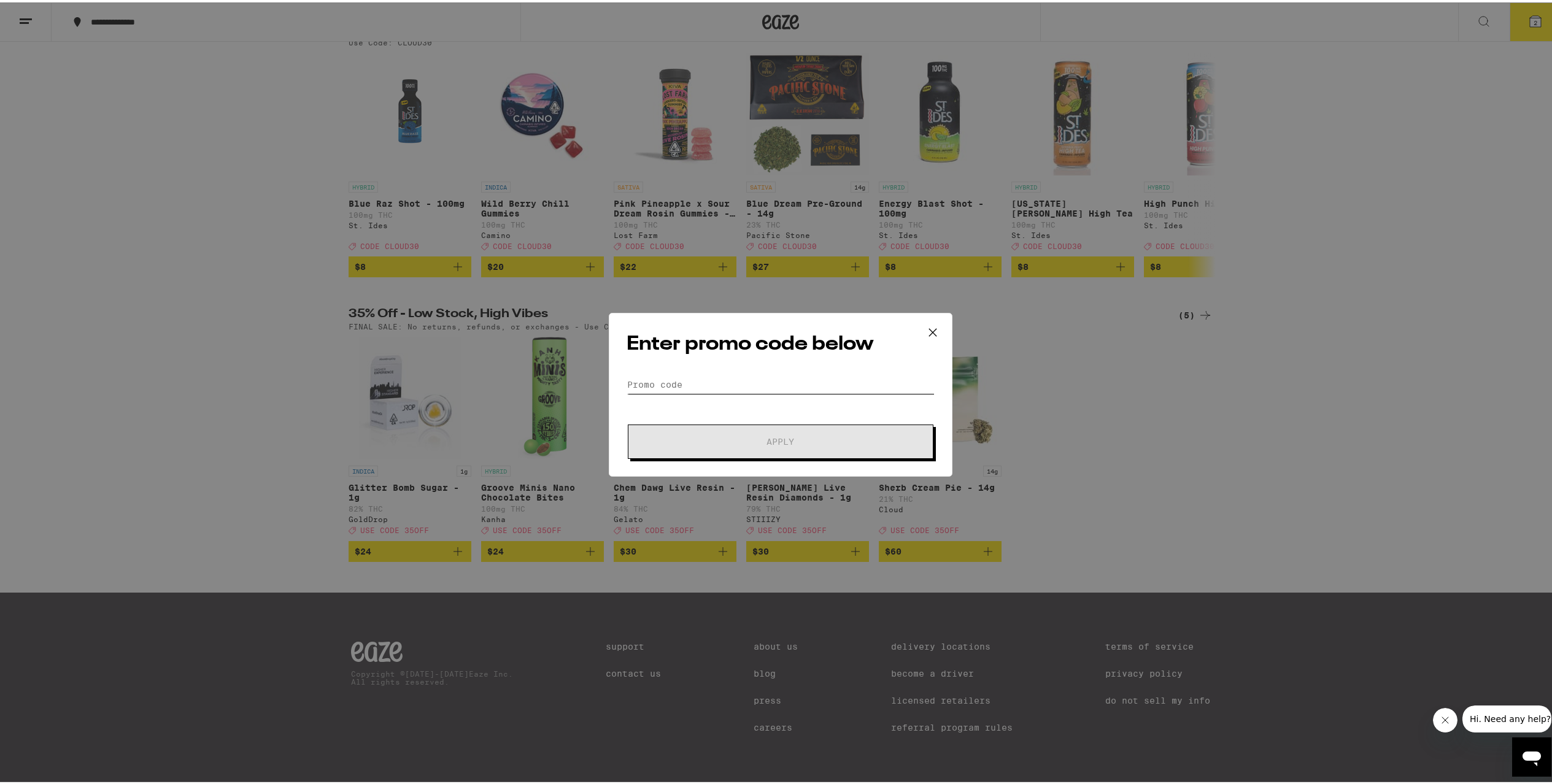
paste input "CLOUD30"
type input "CLOUD30"
click at [775, 441] on span "Apply" at bounding box center [781, 439] width 28 height 8
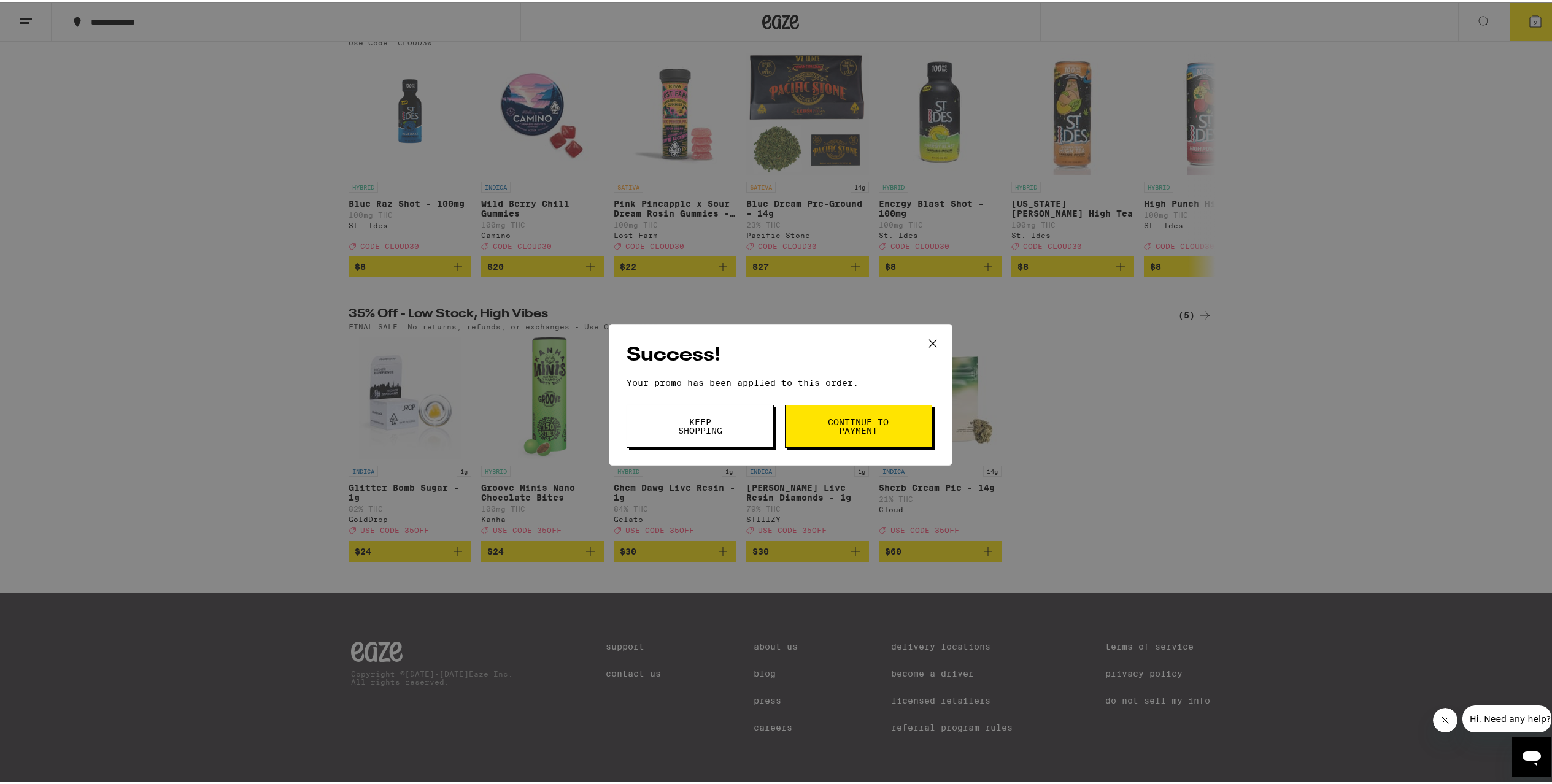
click at [862, 423] on span "Continue to payment" at bounding box center [859, 423] width 63 height 17
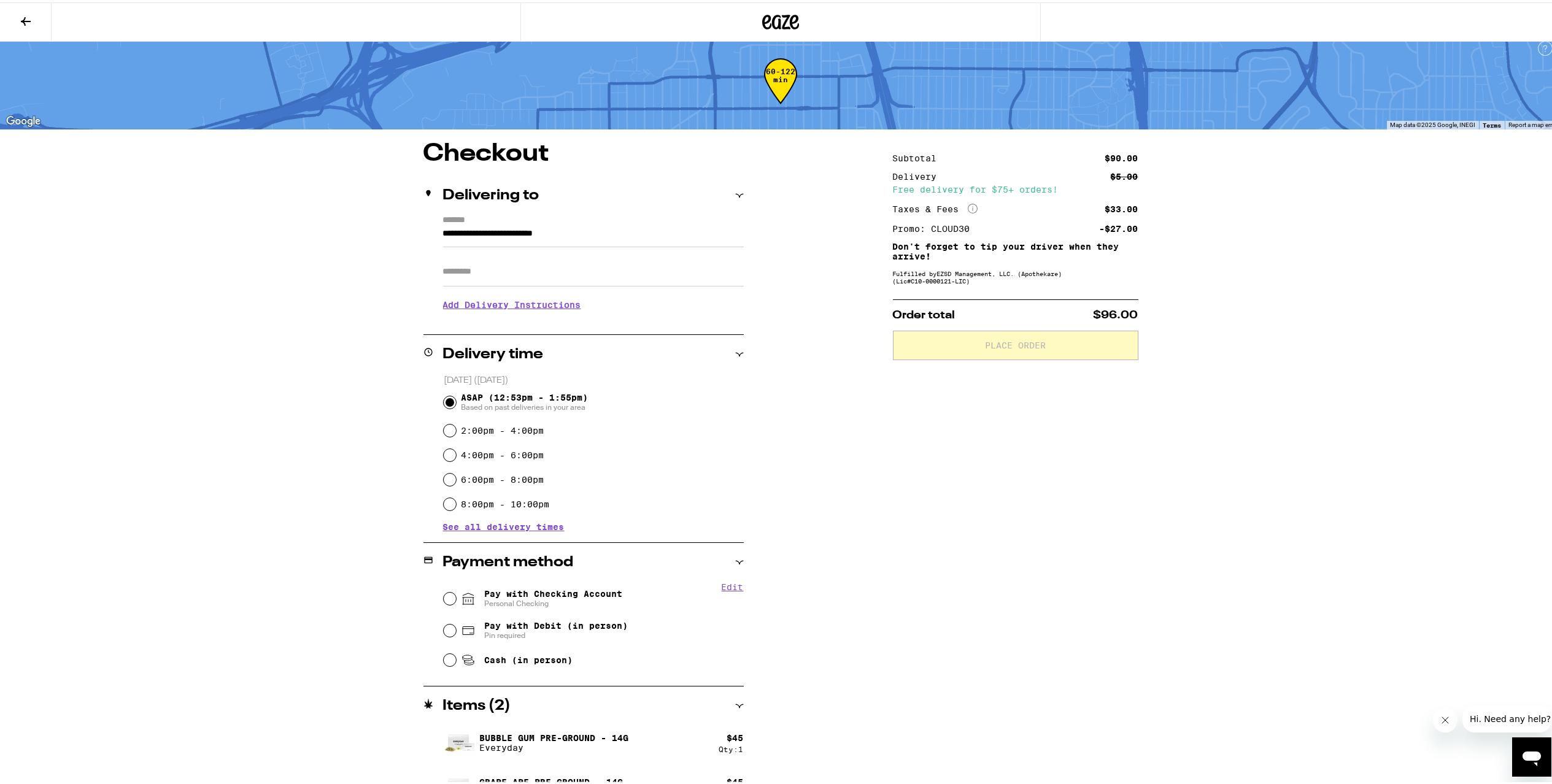
scroll to position [38, 0]
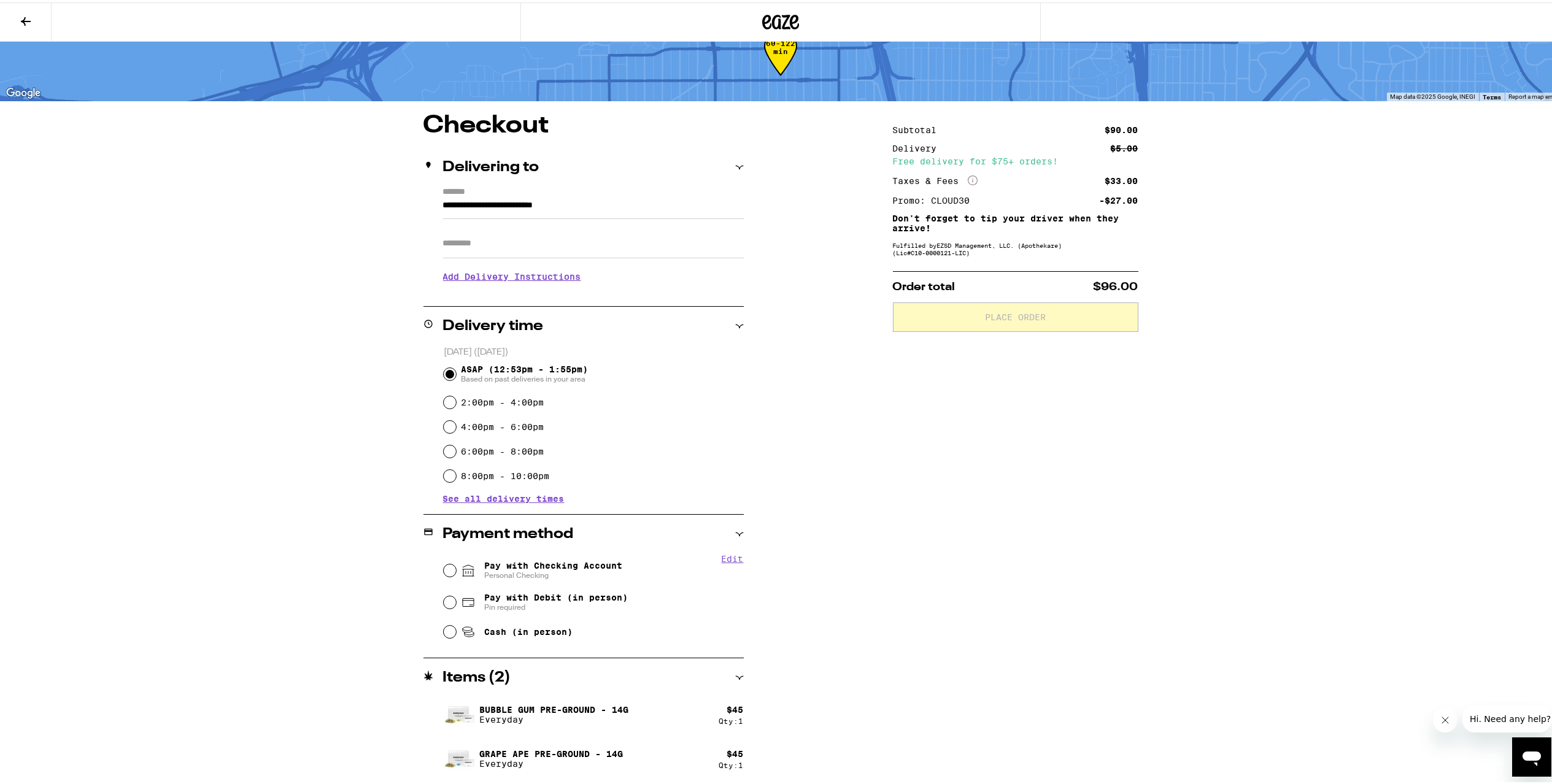
click at [517, 562] on span "Pay with Checking Account Personal Checking" at bounding box center [553, 568] width 138 height 19
click at [456, 562] on input "Pay with Checking Account Personal Checking" at bounding box center [450, 568] width 13 height 13
radio input "true"
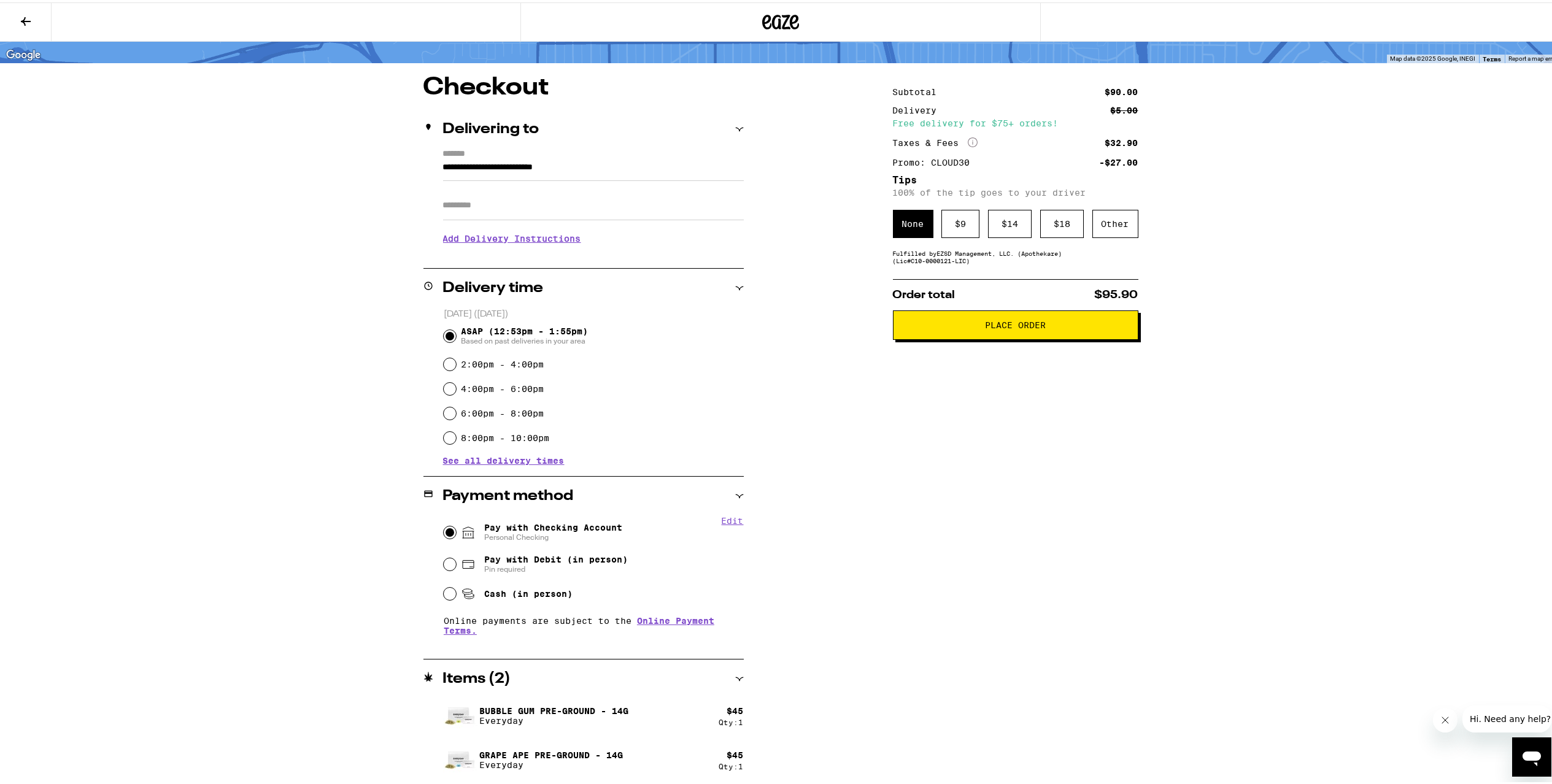
scroll to position [76, 0]
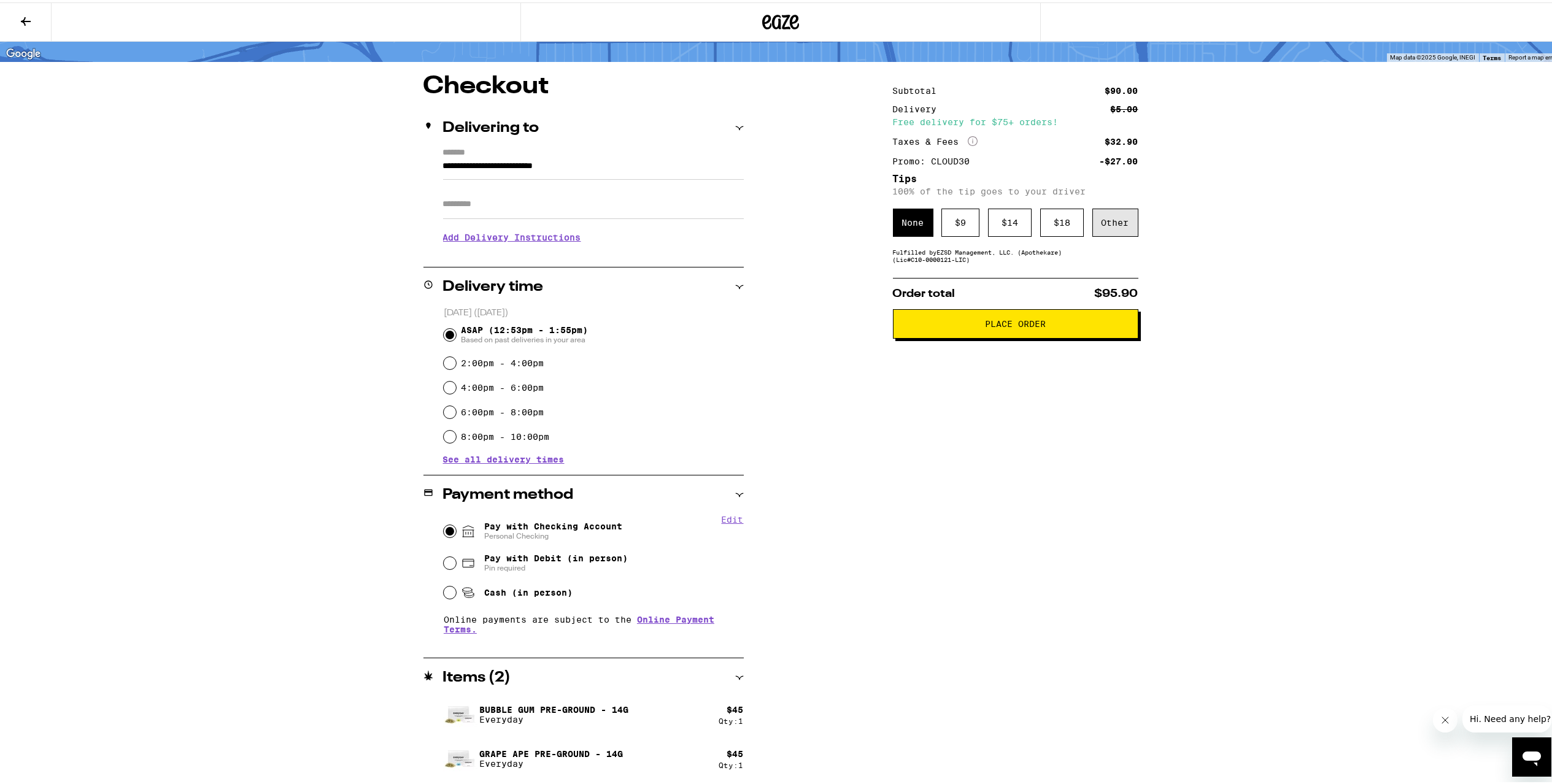
click at [1101, 220] on div "Other" at bounding box center [1115, 220] width 46 height 28
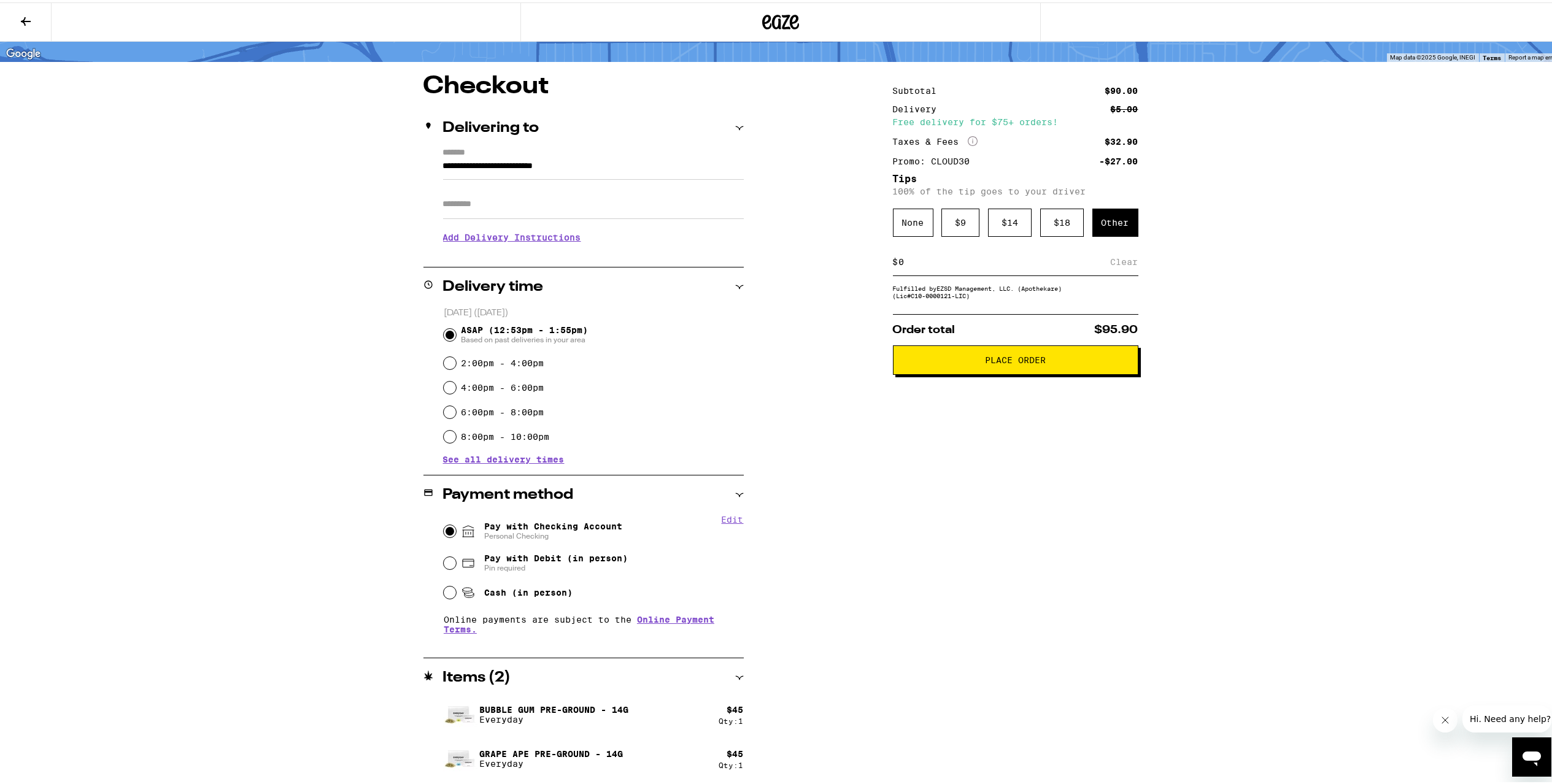
click at [952, 261] on input at bounding box center [1004, 259] width 212 height 11
type input "5"
click at [1118, 261] on div "Save" at bounding box center [1127, 259] width 22 height 27
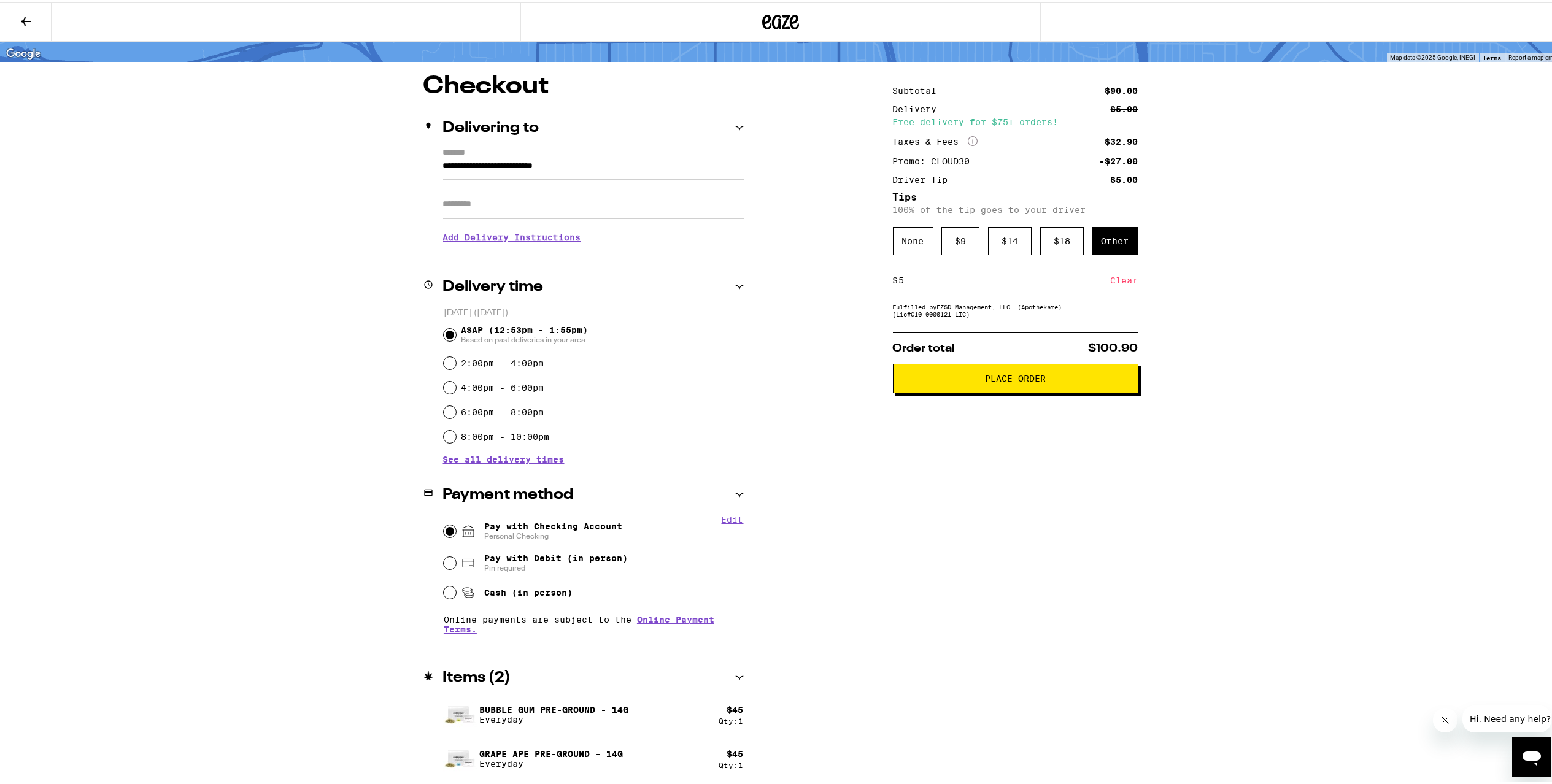
click at [1026, 380] on span "Place Order" at bounding box center [1015, 376] width 60 height 8
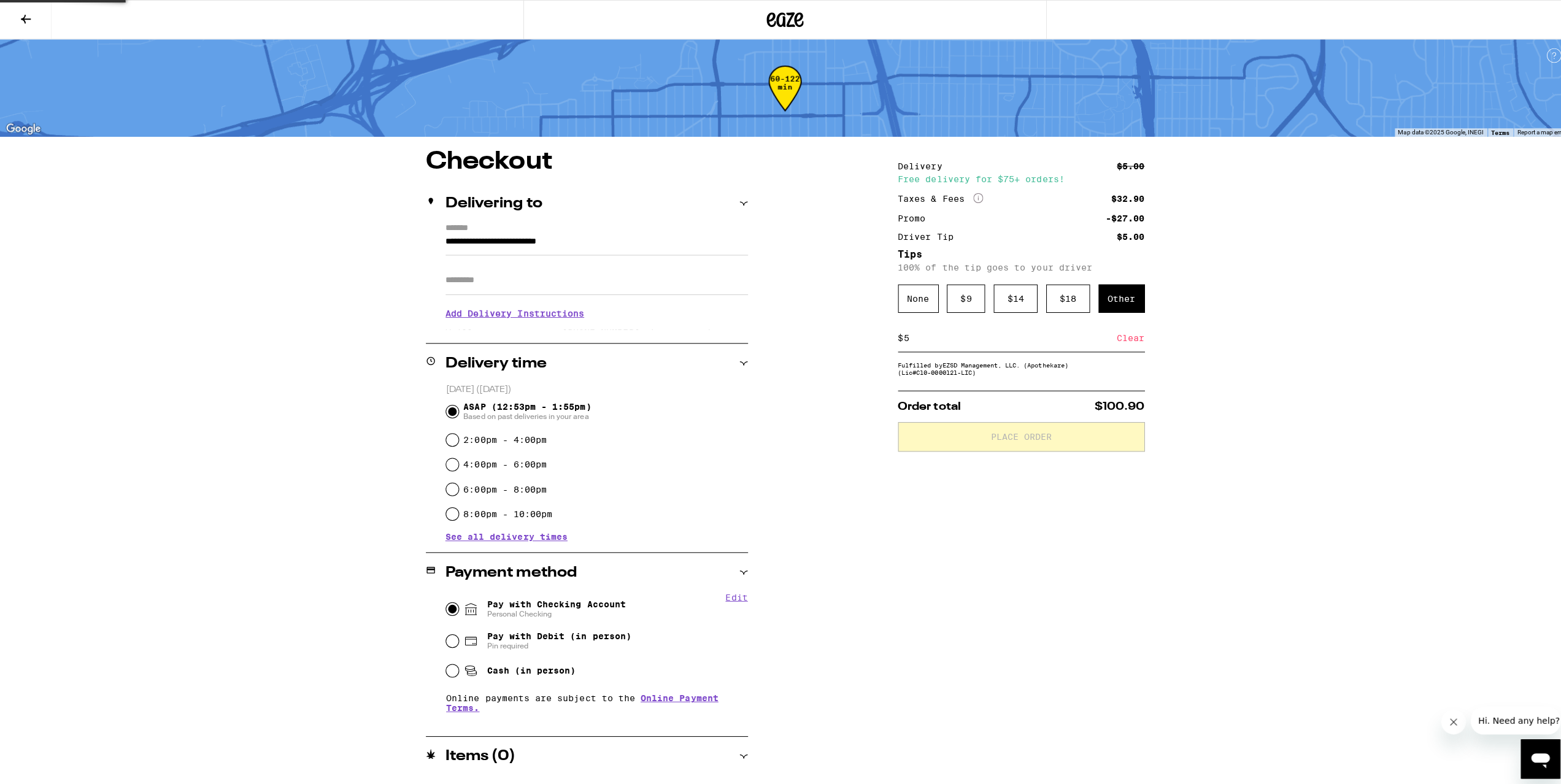
scroll to position [0, 0]
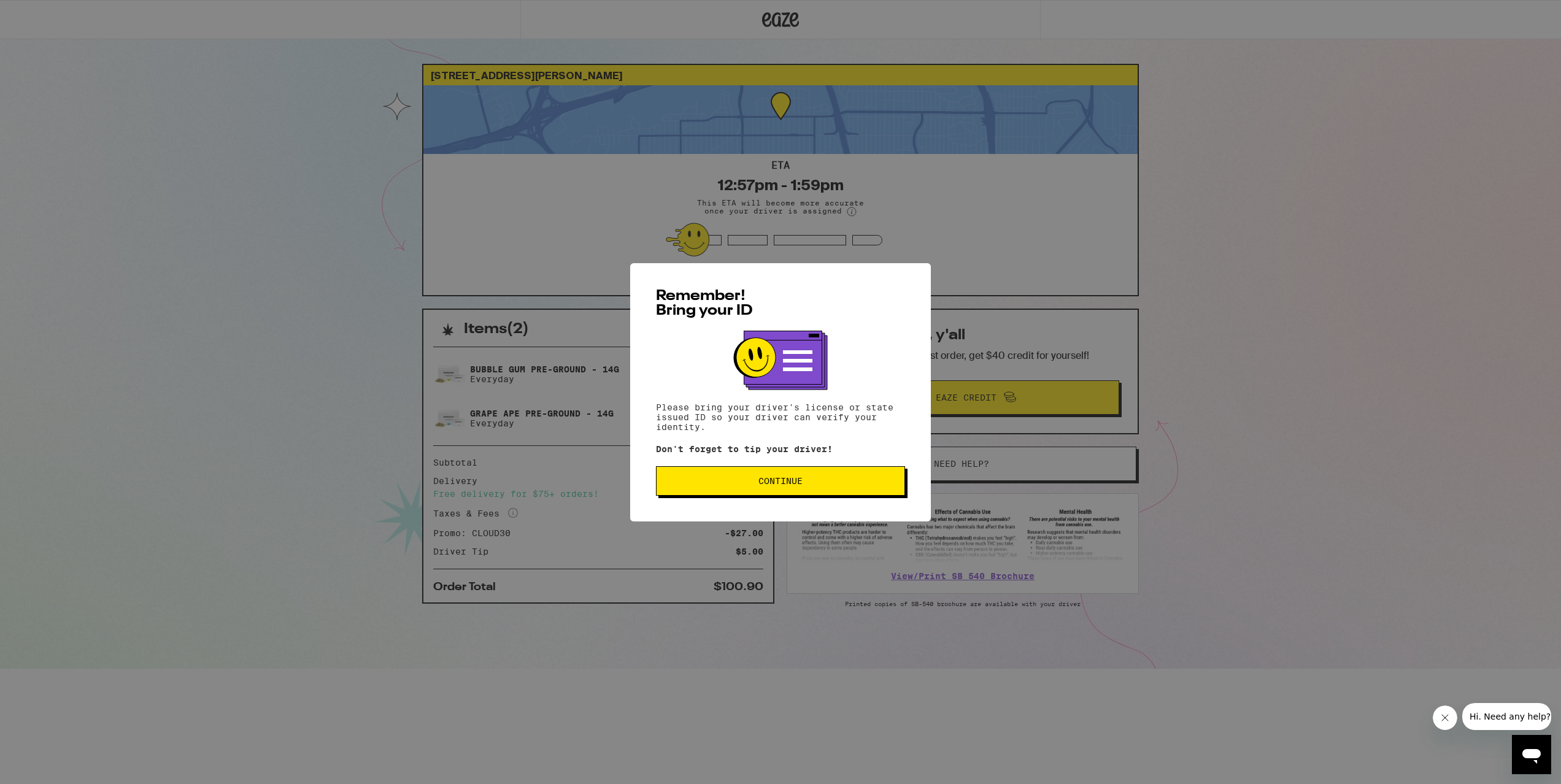
click at [799, 485] on span "Continue" at bounding box center [781, 481] width 45 height 8
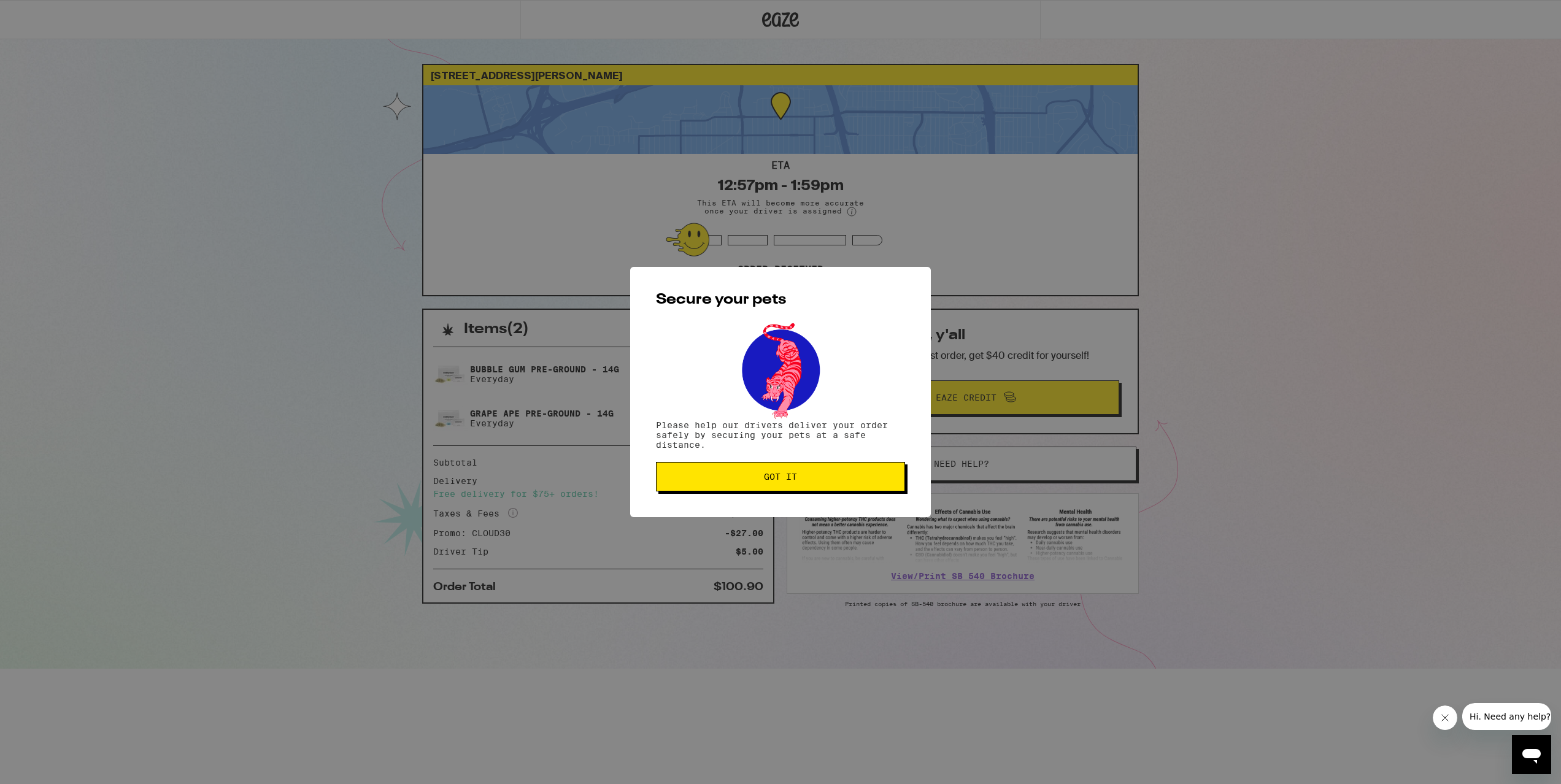
click at [790, 475] on span "Got it" at bounding box center [781, 477] width 33 height 8
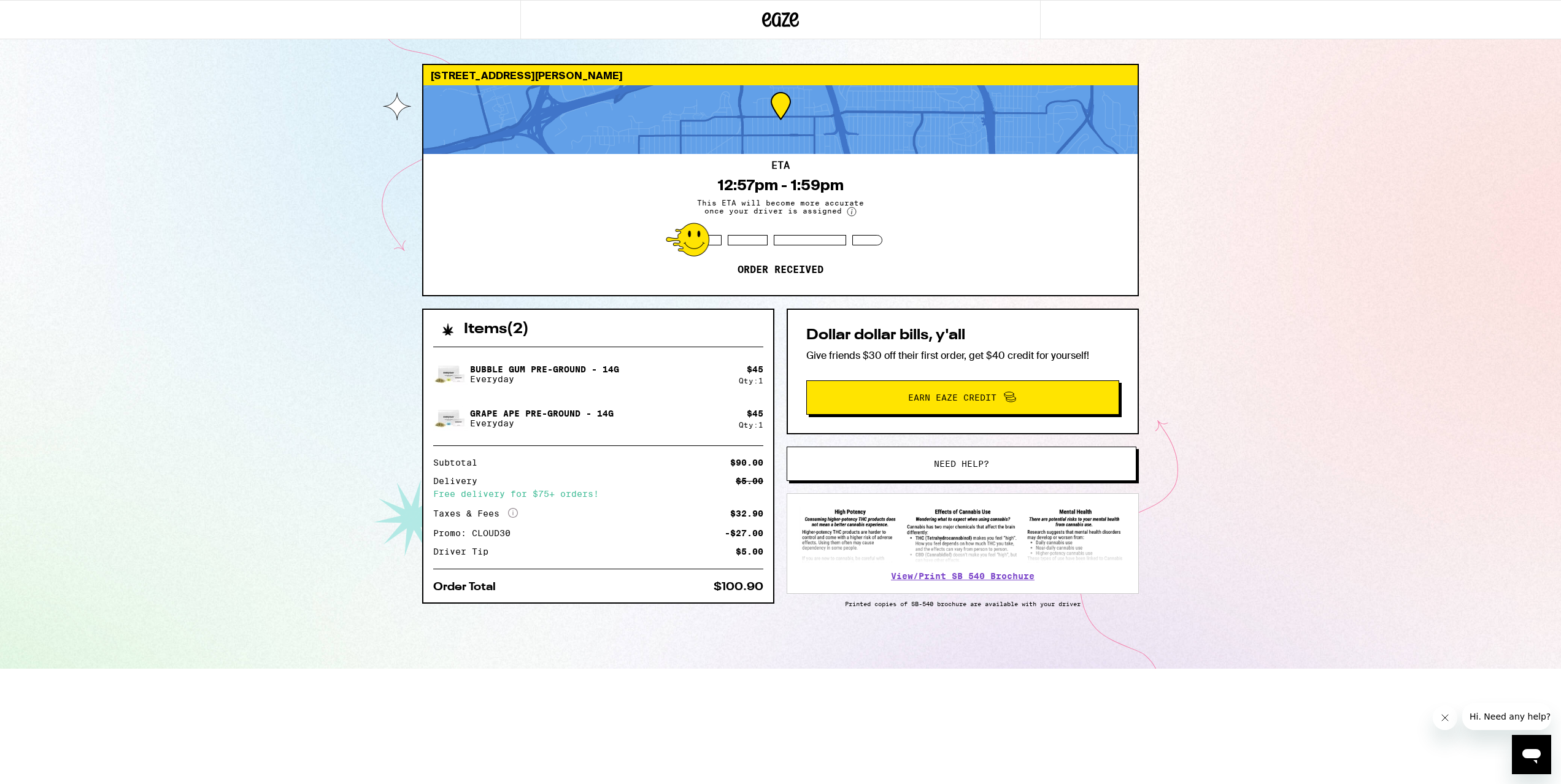
click at [1227, 370] on div "[STREET_ADDRESS][PERSON_NAME] ETA 12:57pm - 1:59pm This ETA will become more ac…" at bounding box center [780, 334] width 1561 height 669
click at [850, 215] on circle at bounding box center [852, 211] width 8 height 8
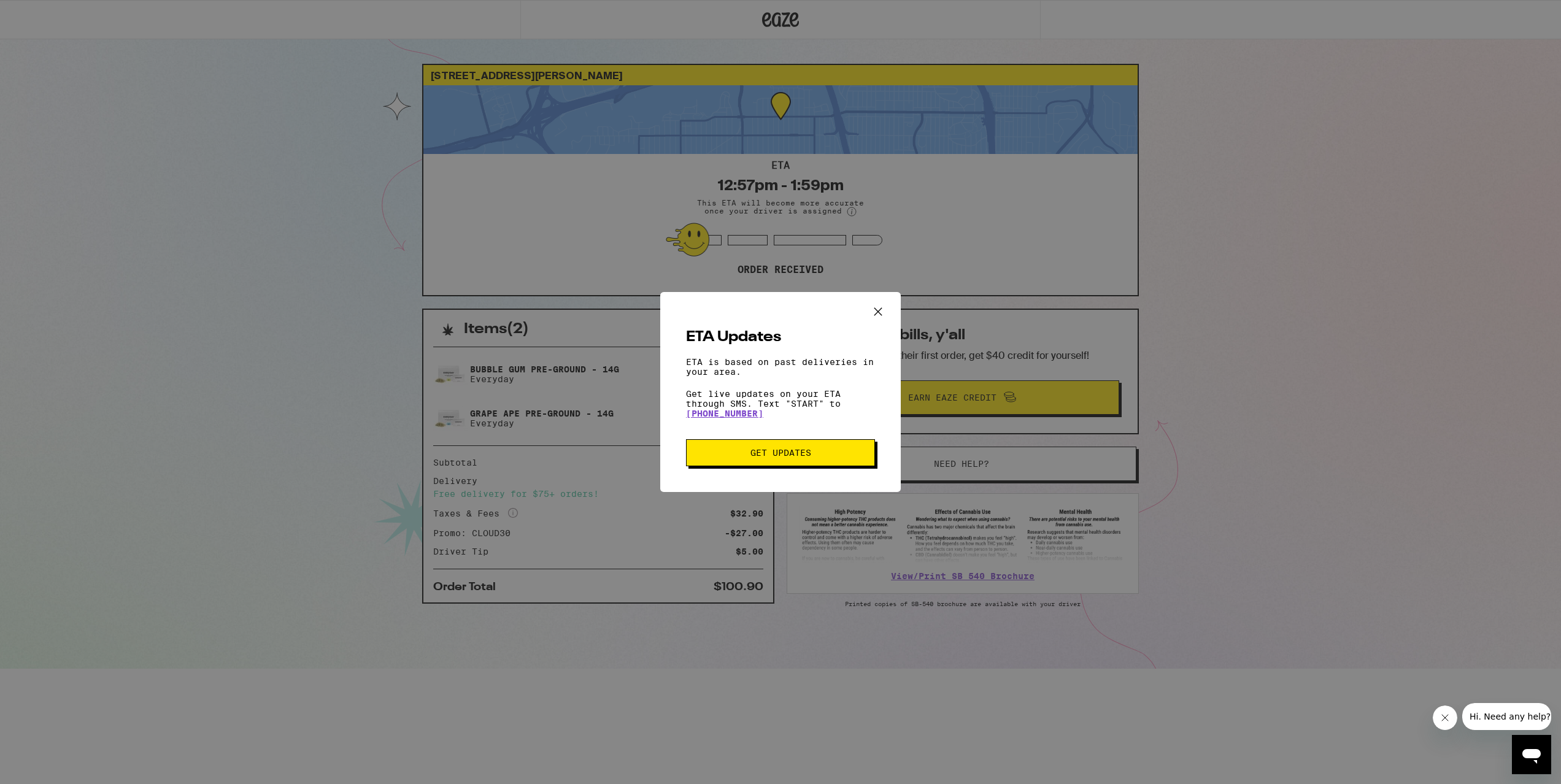
click at [878, 304] on icon "Close ETA information modal" at bounding box center [878, 311] width 18 height 18
